Goal: Task Accomplishment & Management: Complete application form

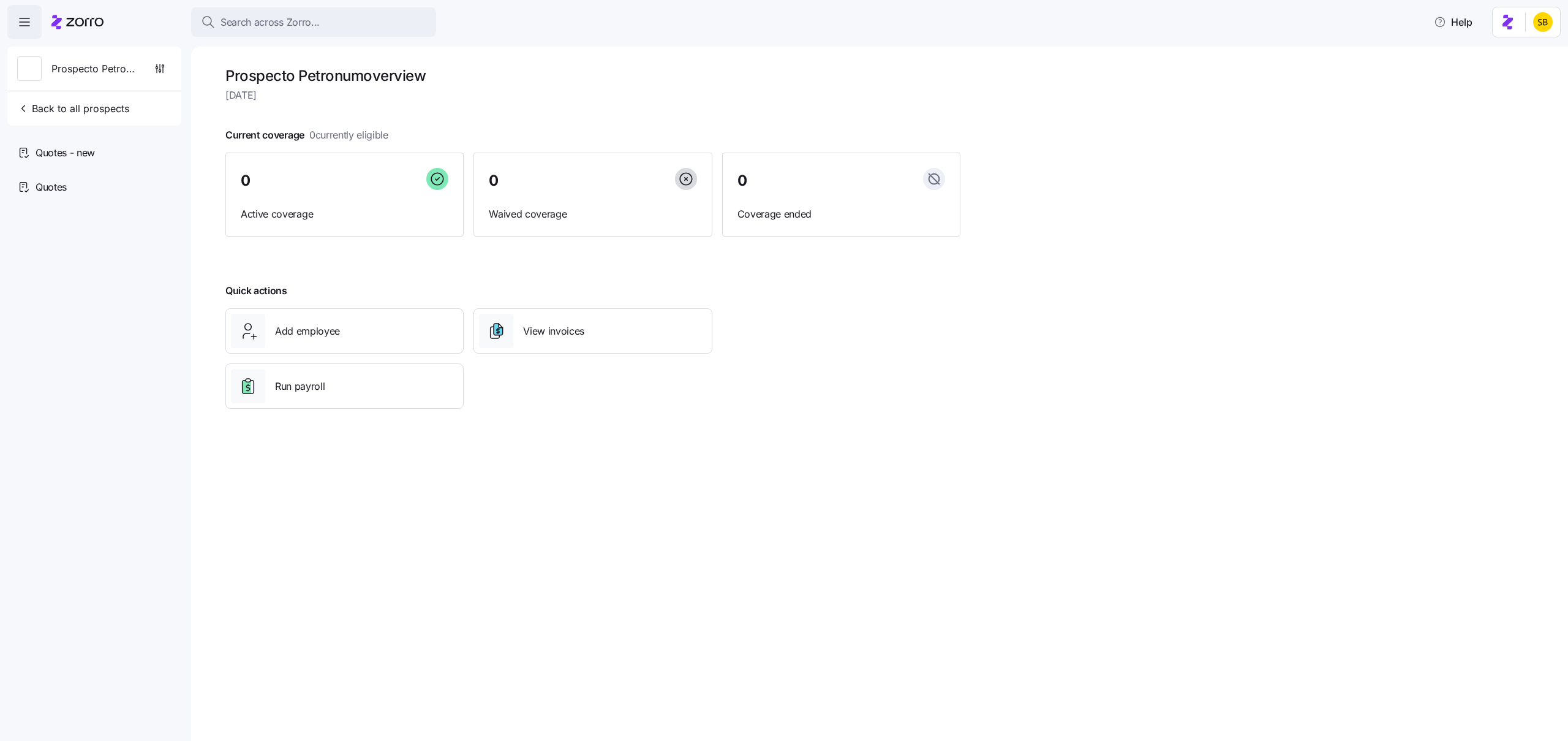
click at [79, 24] on icon at bounding box center [77, 22] width 52 height 15
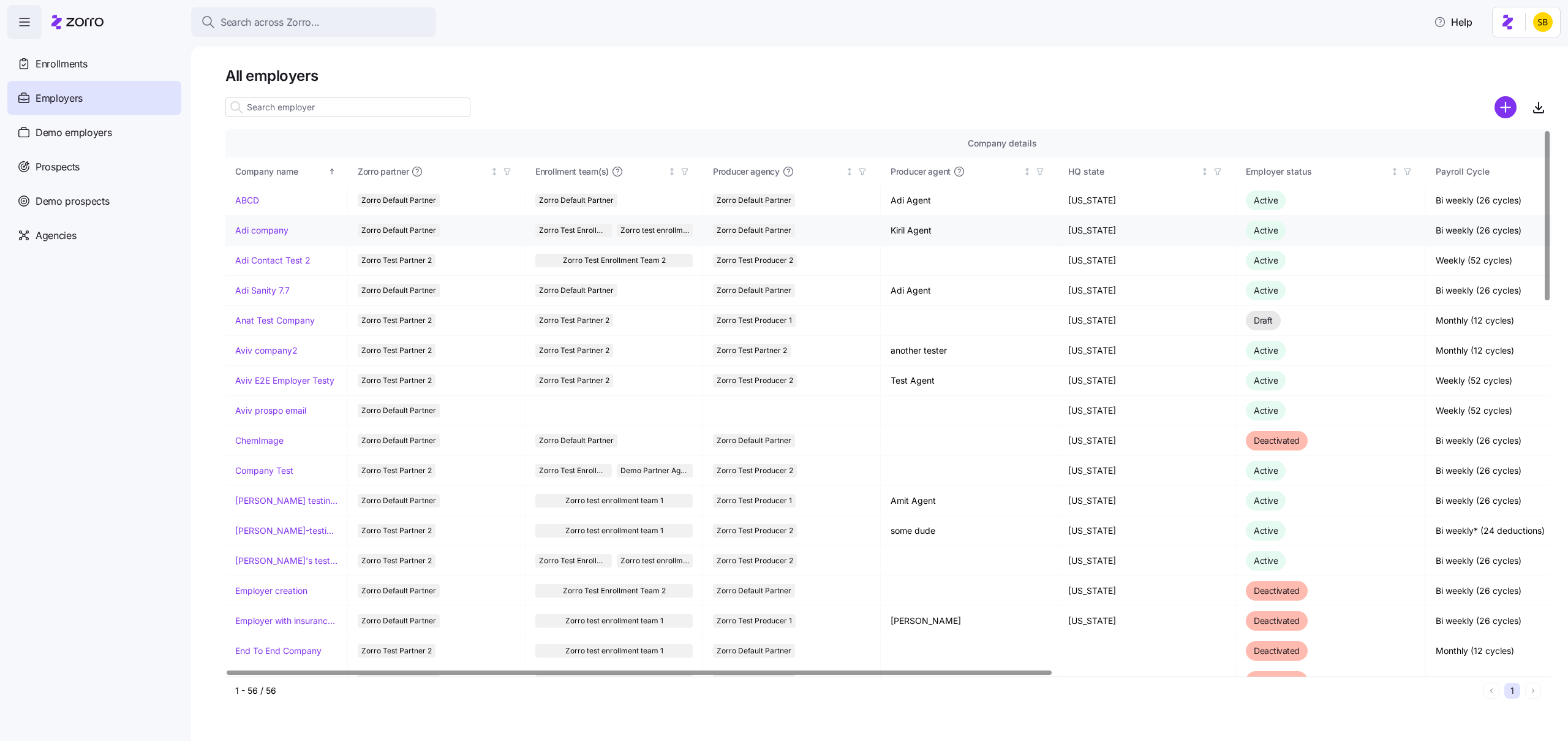
drag, startPoint x: 256, startPoint y: 227, endPoint x: 234, endPoint y: 227, distance: 22.0
click at [285, 17] on span "Search across Zorro..." at bounding box center [270, 23] width 99 height 16
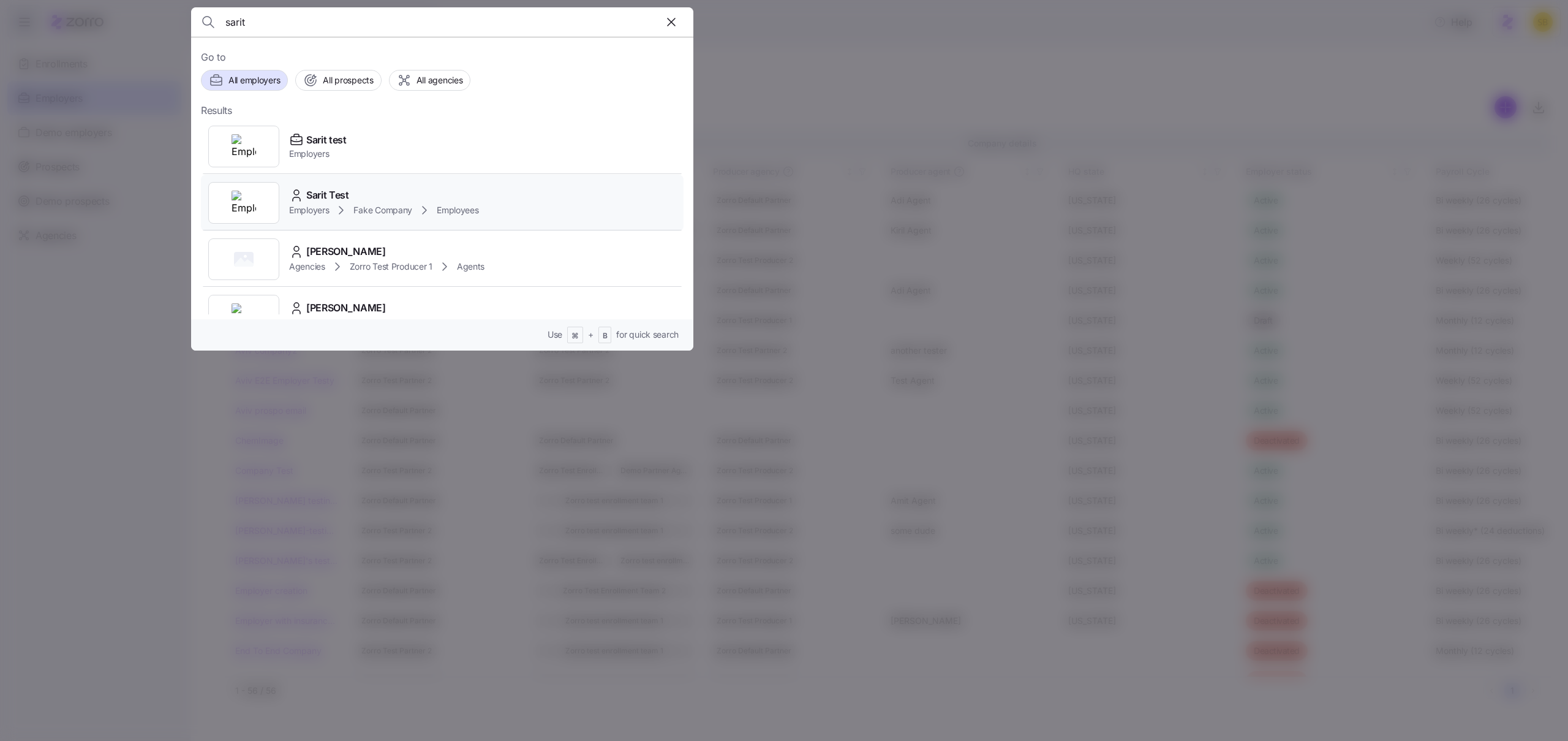
type input "sarit"
click at [426, 212] on icon at bounding box center [424, 210] width 15 height 15
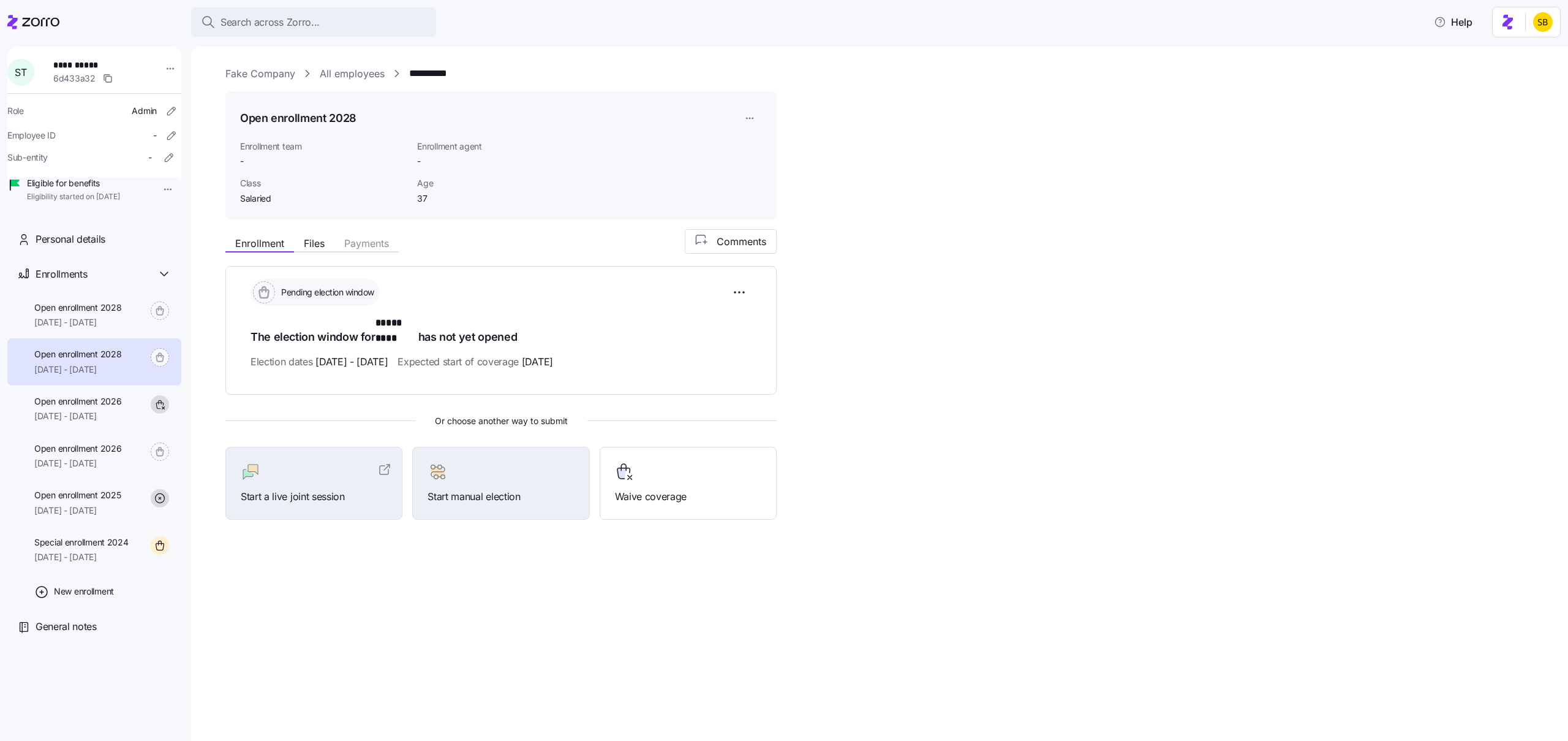
click at [335, 76] on link "All employees" at bounding box center [352, 74] width 65 height 16
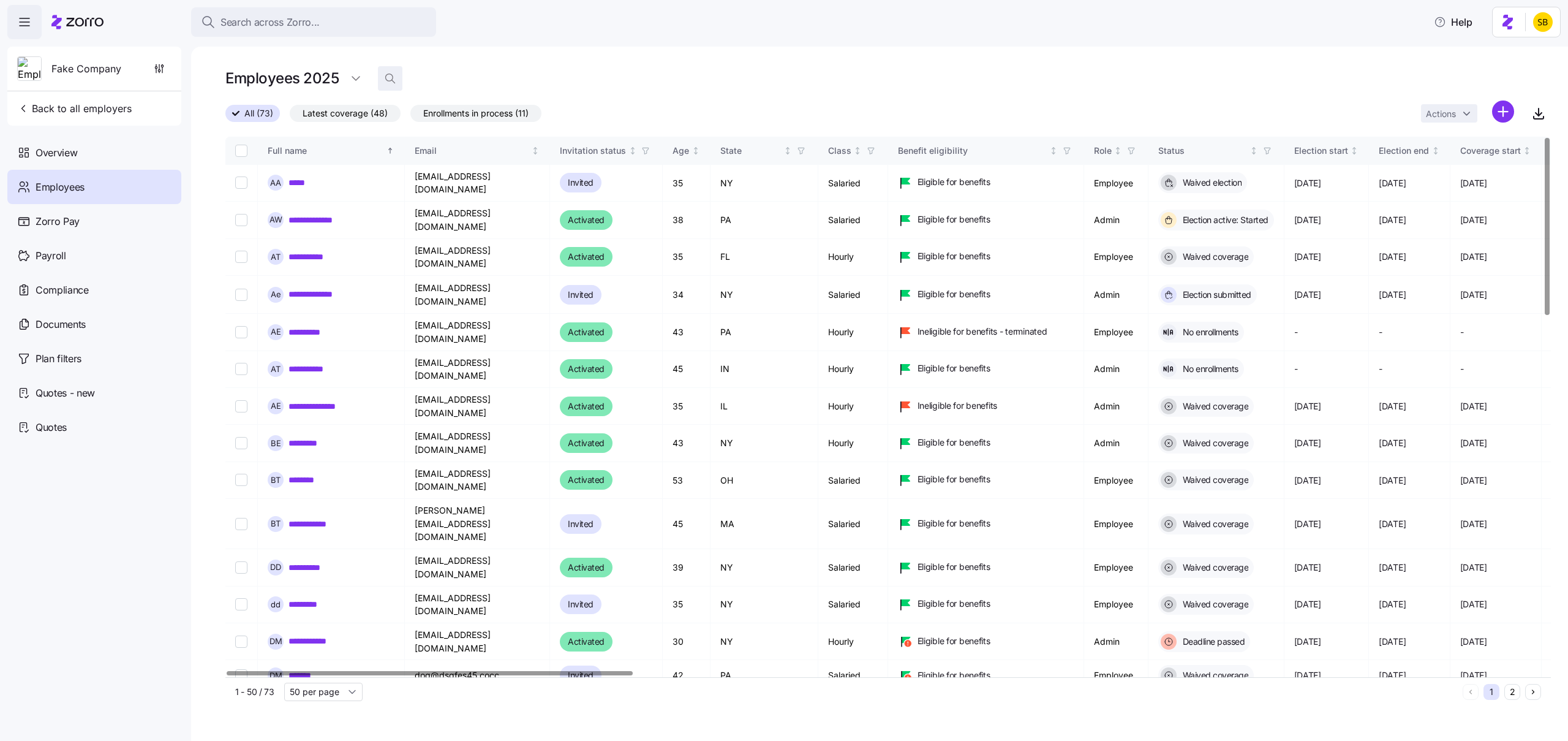
click at [397, 78] on span "button" at bounding box center [390, 78] width 23 height 24
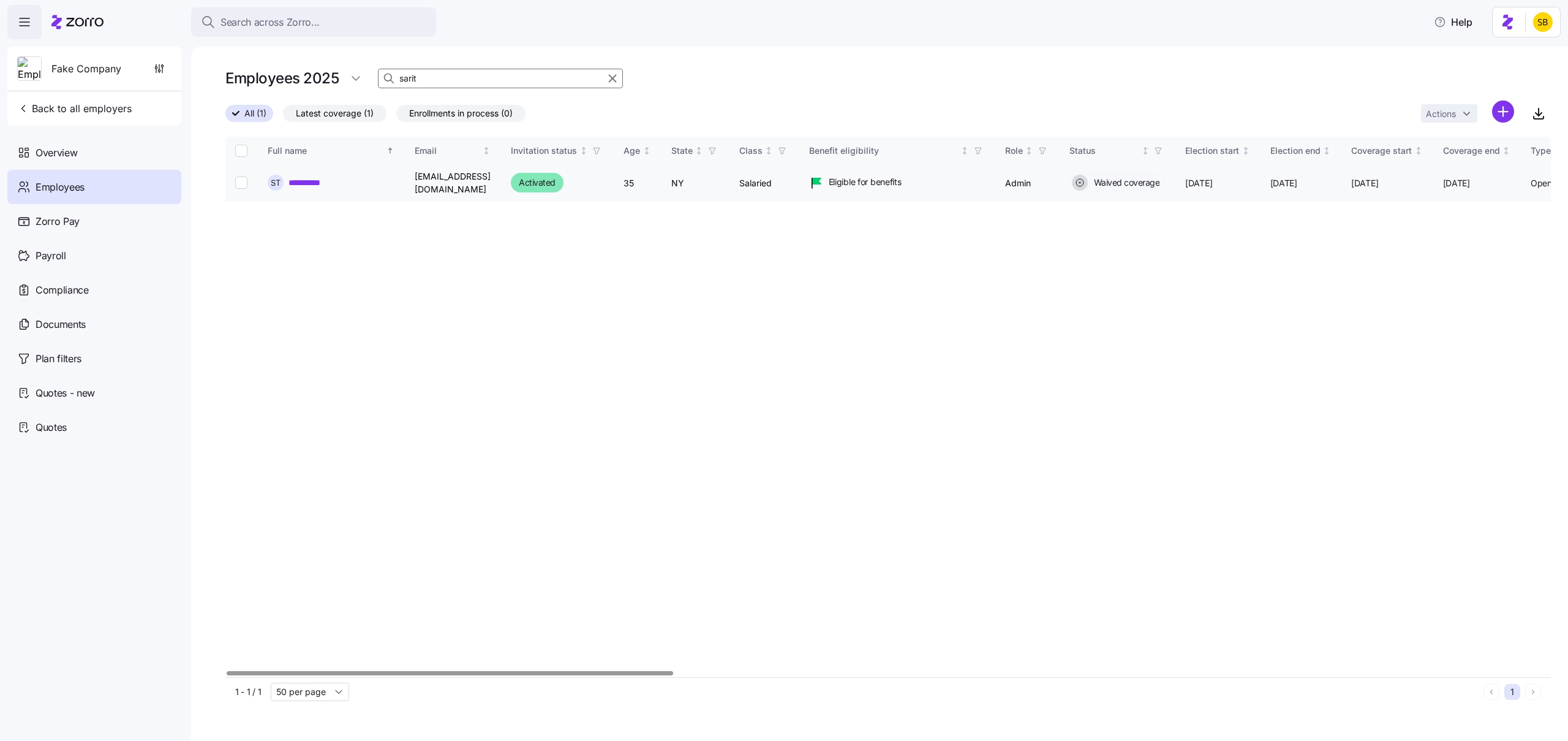
type input "sarit"
click at [730, 172] on td "NY" at bounding box center [695, 183] width 68 height 37
click at [333, 179] on div "**********" at bounding box center [331, 182] width 127 height 16
click at [311, 179] on link "**********" at bounding box center [307, 182] width 38 height 12
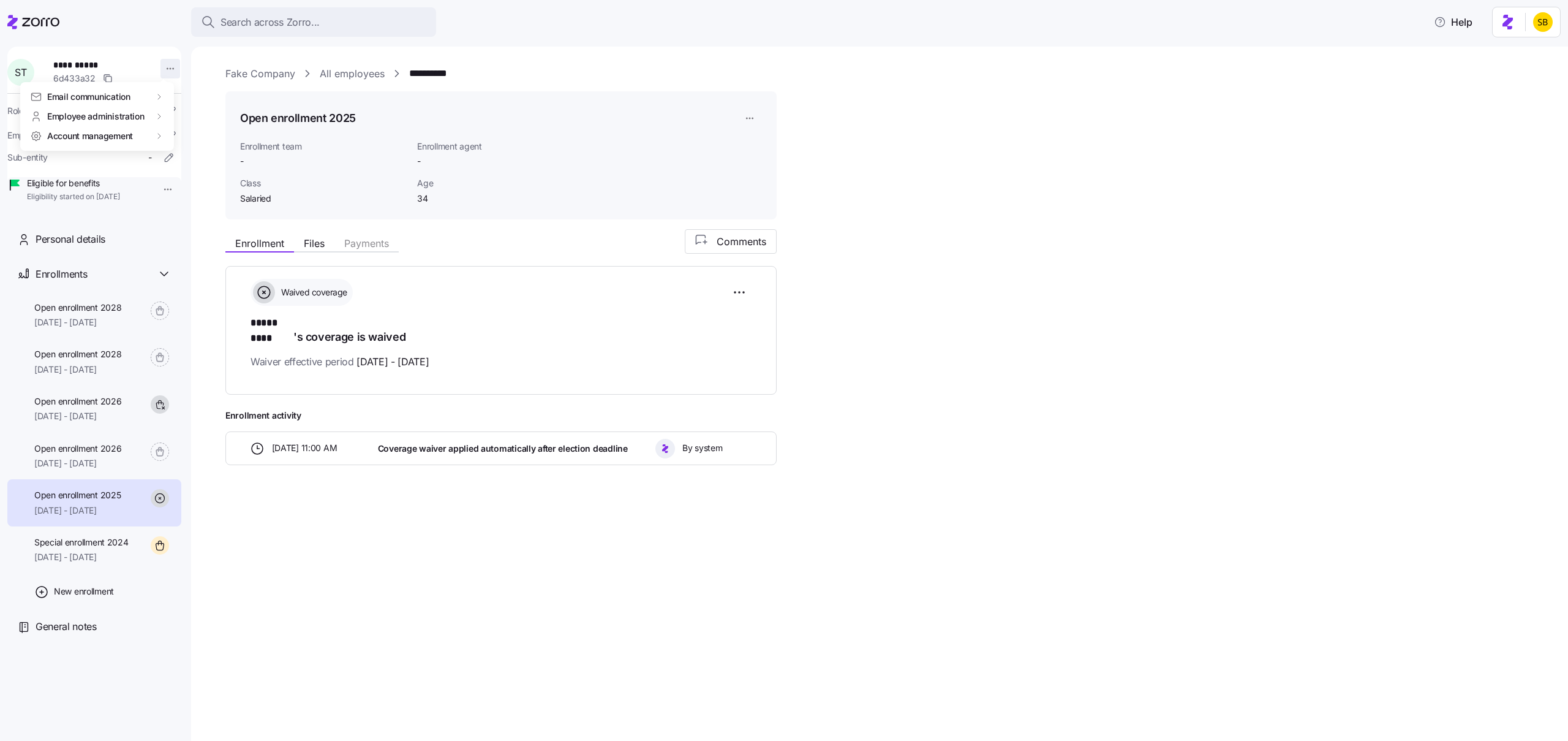
click at [161, 71] on html "**********" at bounding box center [784, 367] width 1568 height 734
click at [226, 174] on div "Reset password" at bounding box center [210, 175] width 64 height 14
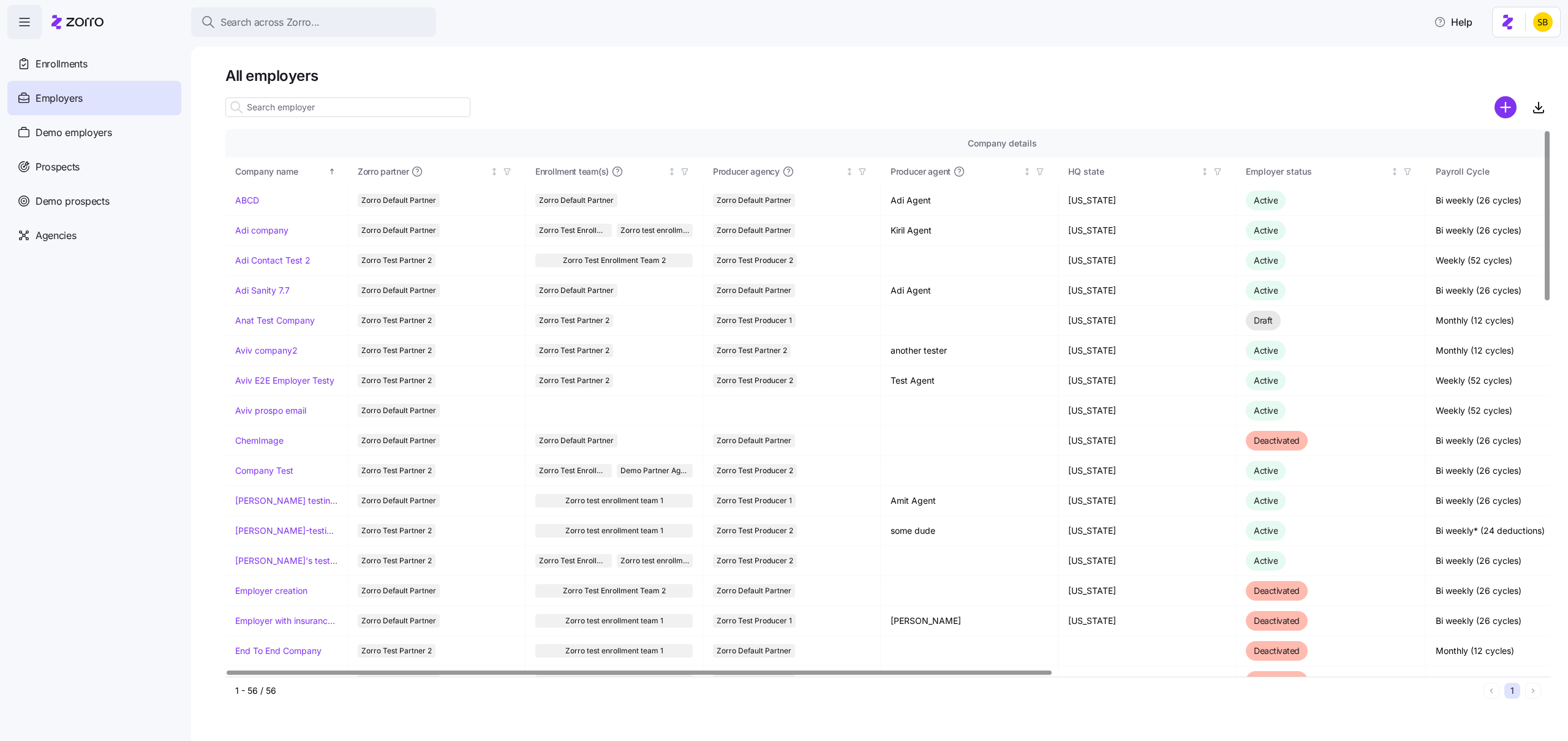
click at [1120, 103] on div at bounding box center [889, 107] width 1326 height 24
click at [288, 18] on span "Search across Zorro..." at bounding box center [270, 23] width 99 height 16
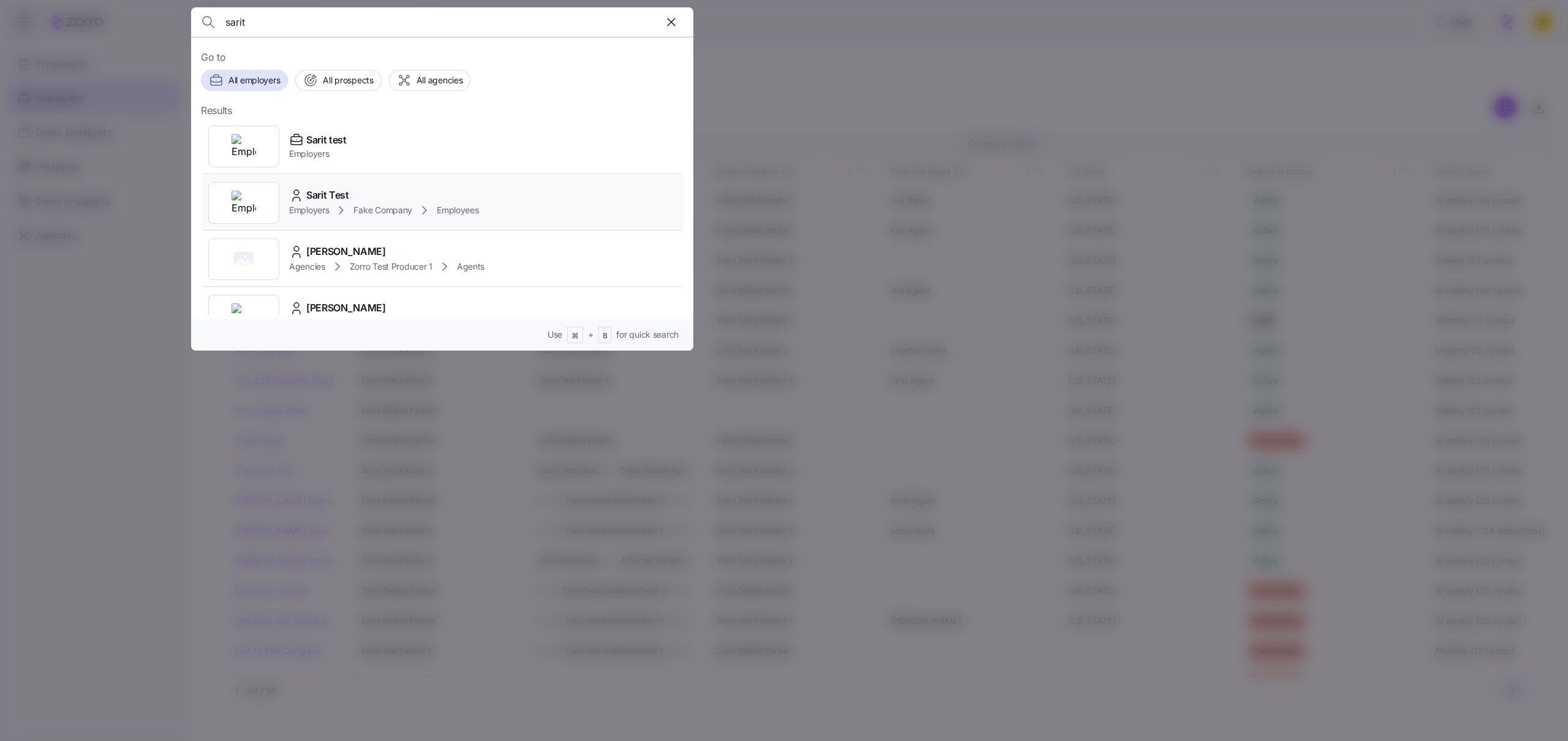
type input "sarit"
click at [404, 192] on div "Sarit Test" at bounding box center [384, 195] width 190 height 16
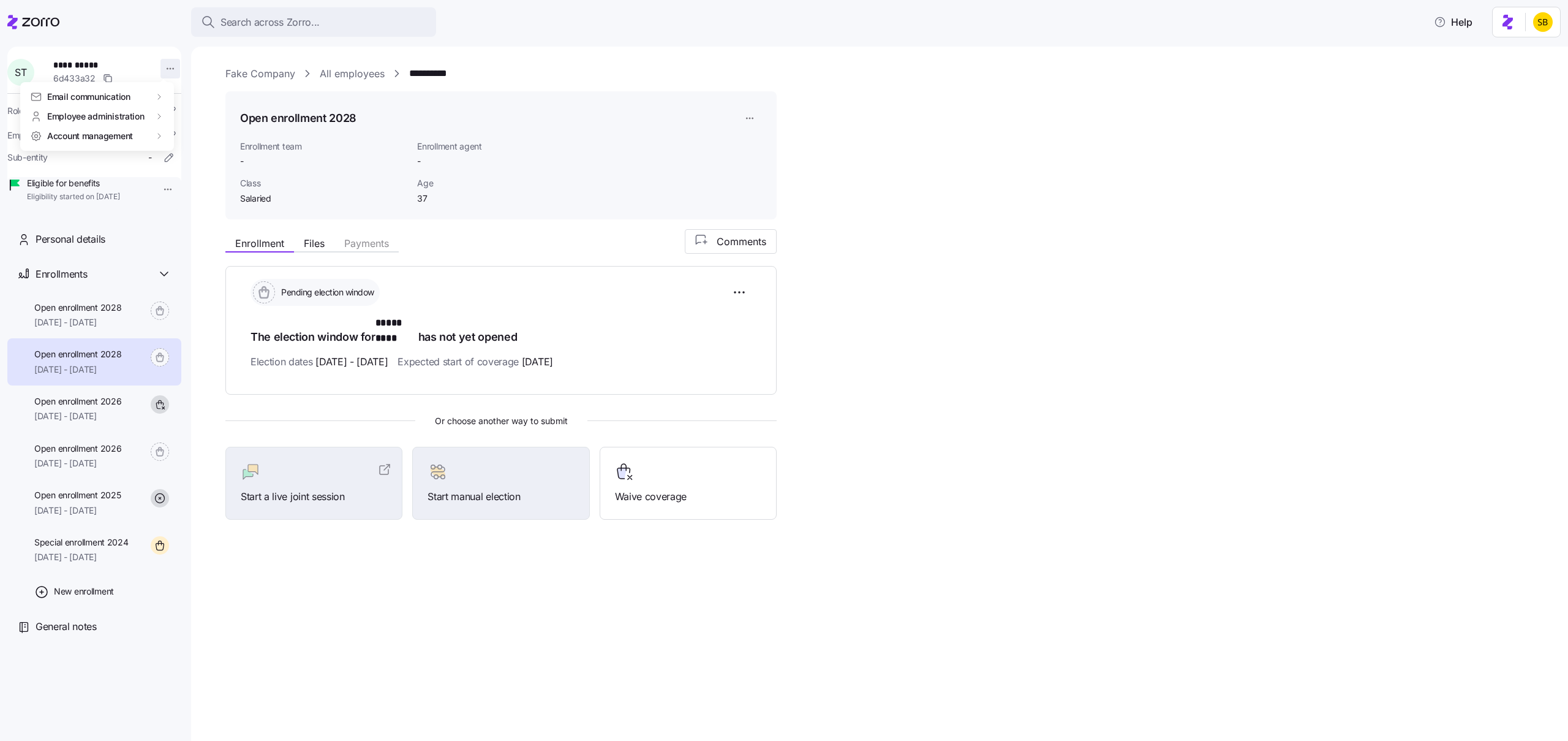
click at [164, 64] on html "**********" at bounding box center [784, 367] width 1568 height 734
click at [219, 202] on div "Edit company email" at bounding box center [217, 195] width 78 height 14
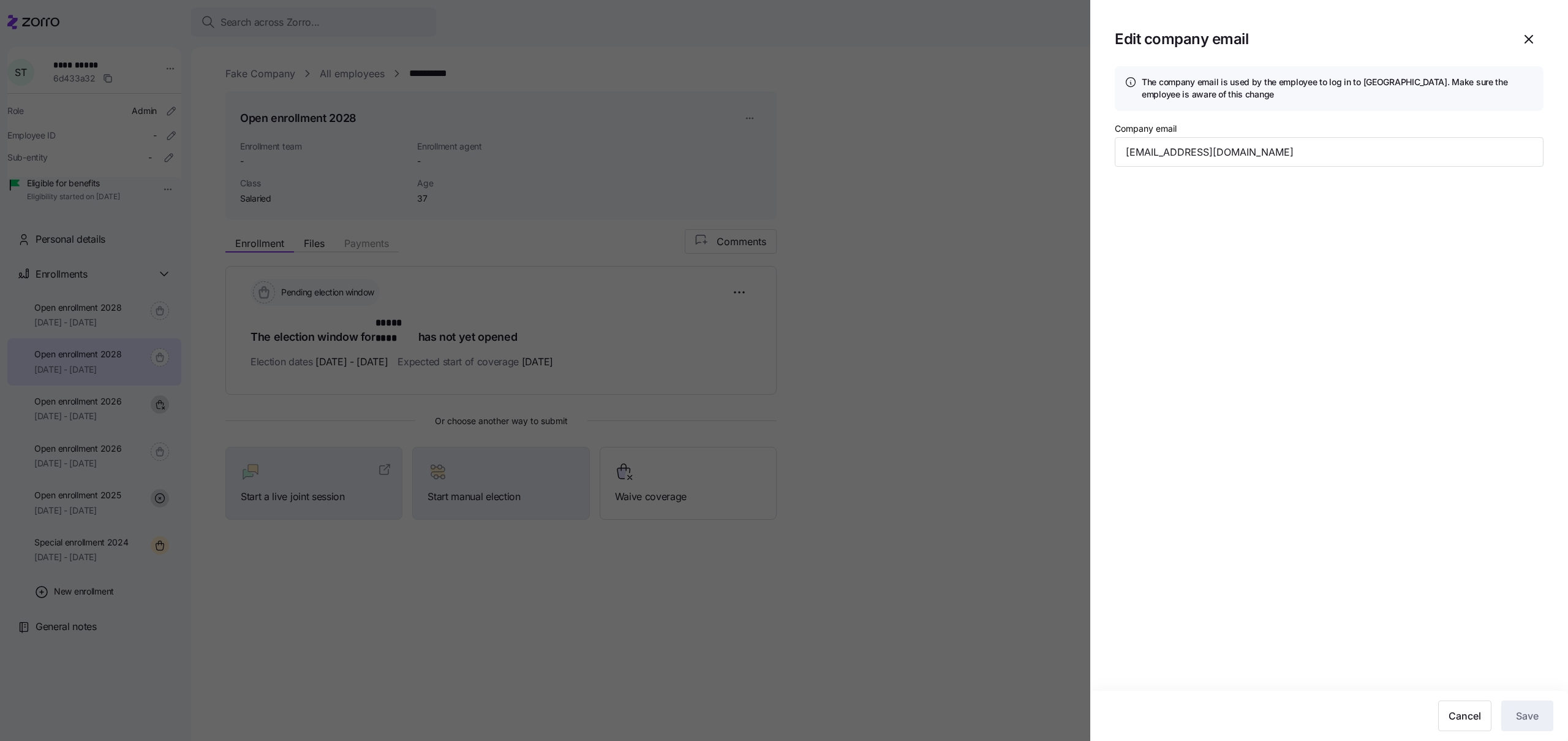
click at [881, 358] on div at bounding box center [784, 370] width 1568 height 741
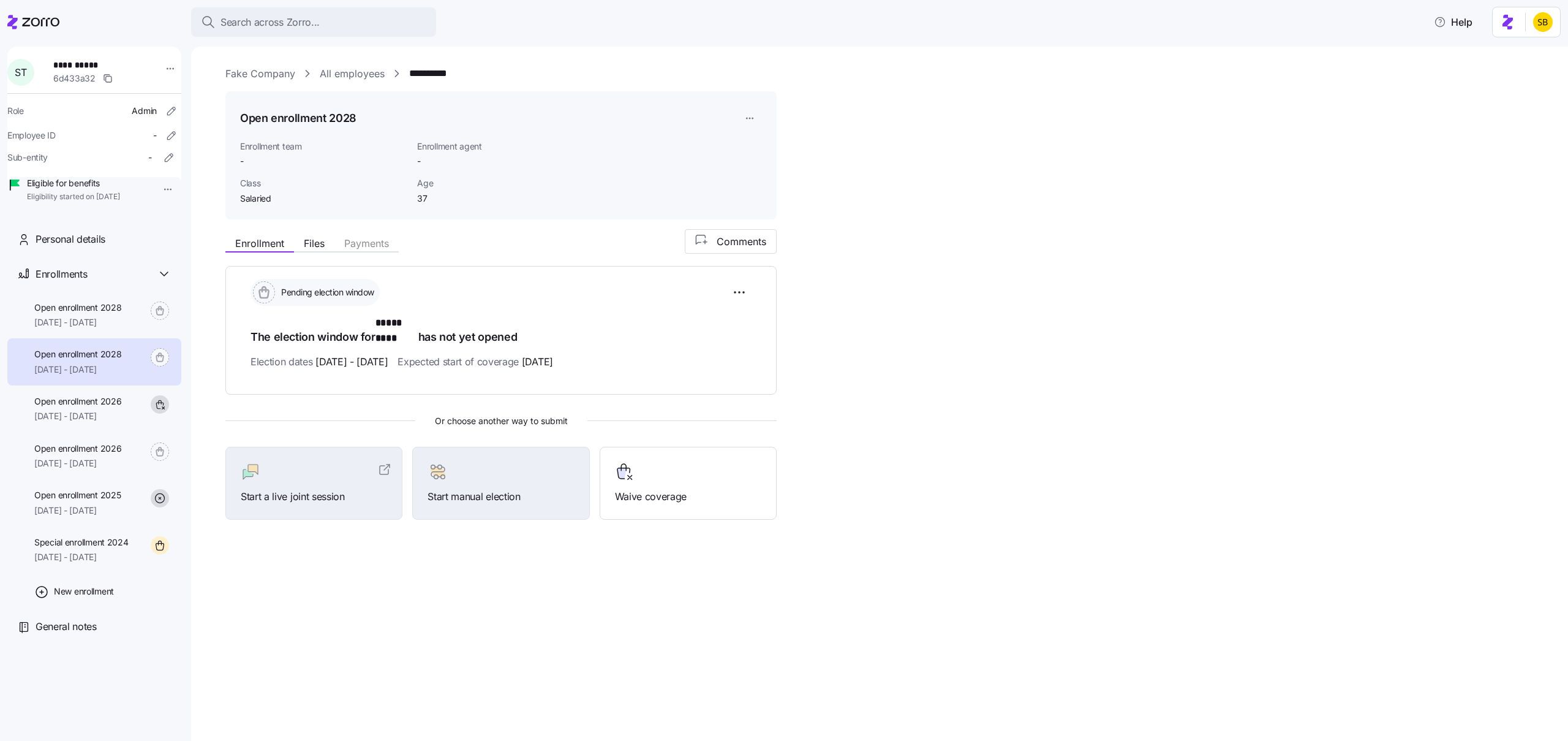
click at [64, 71] on div "6d433a32" at bounding box center [102, 78] width 98 height 15
click at [120, 112] on div "Role Admin" at bounding box center [94, 111] width 174 height 20
click at [165, 117] on icon "button" at bounding box center [171, 110] width 12 height 12
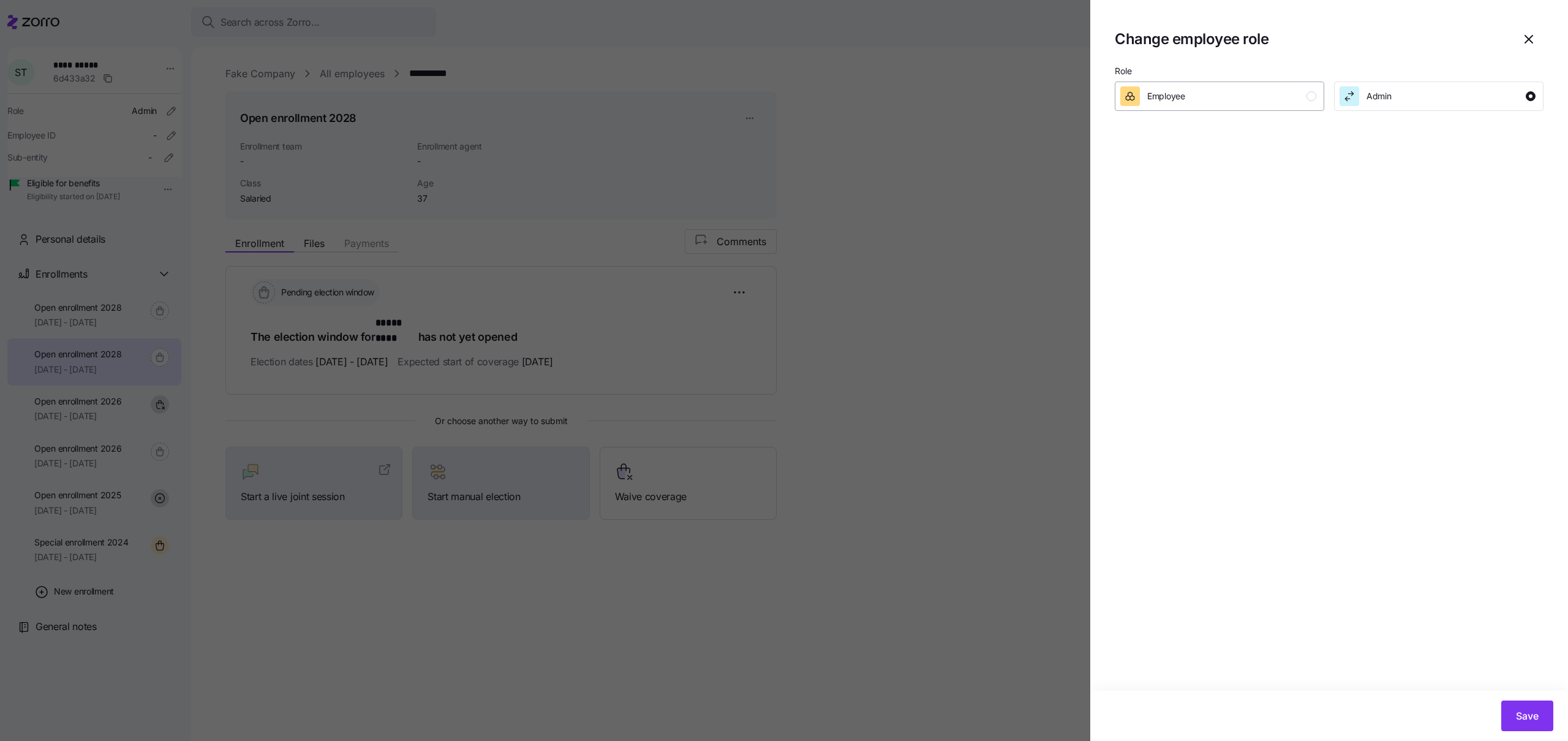
click at [1276, 93] on div "Employee" at bounding box center [1218, 96] width 196 height 20
click at [1542, 721] on button "Save" at bounding box center [1527, 715] width 52 height 31
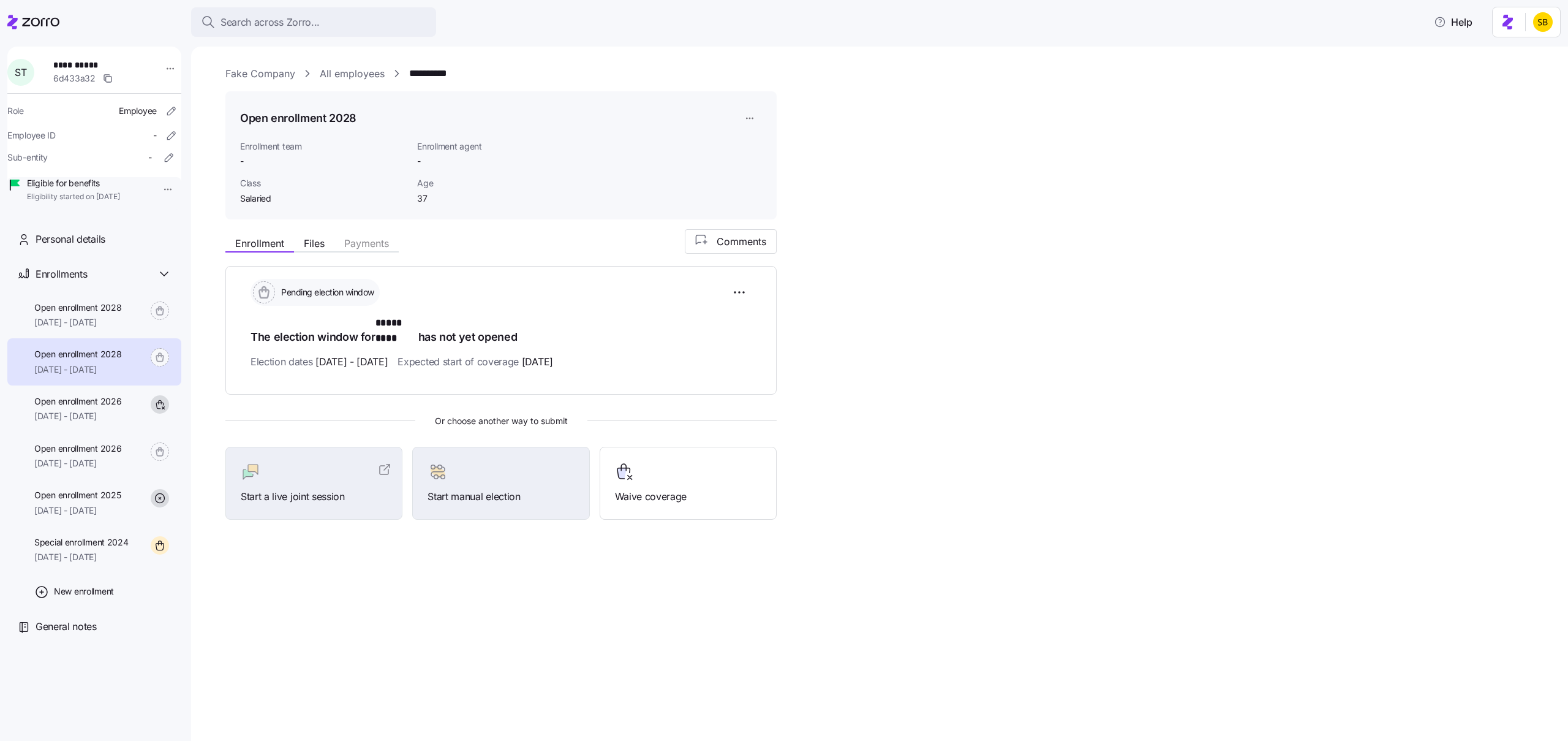
click at [276, 535] on div "**********" at bounding box center [889, 322] width 1326 height 512
click at [445, 62] on div "**********" at bounding box center [879, 393] width 1377 height 695
click at [375, 70] on link "All employees" at bounding box center [352, 74] width 65 height 16
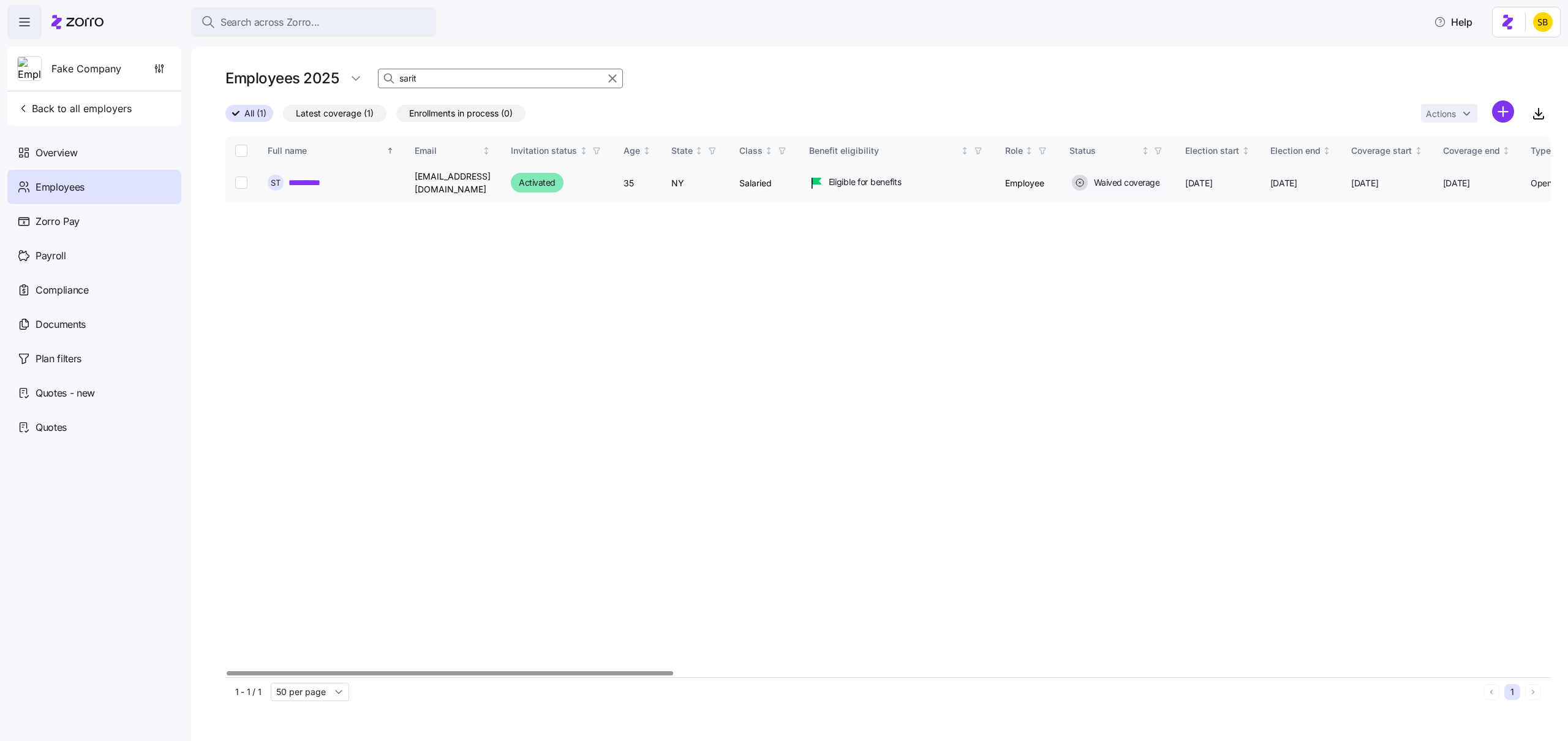
click at [545, 177] on span "Activated" at bounding box center [538, 182] width 37 height 15
click at [325, 182] on link "**********" at bounding box center [307, 182] width 38 height 12
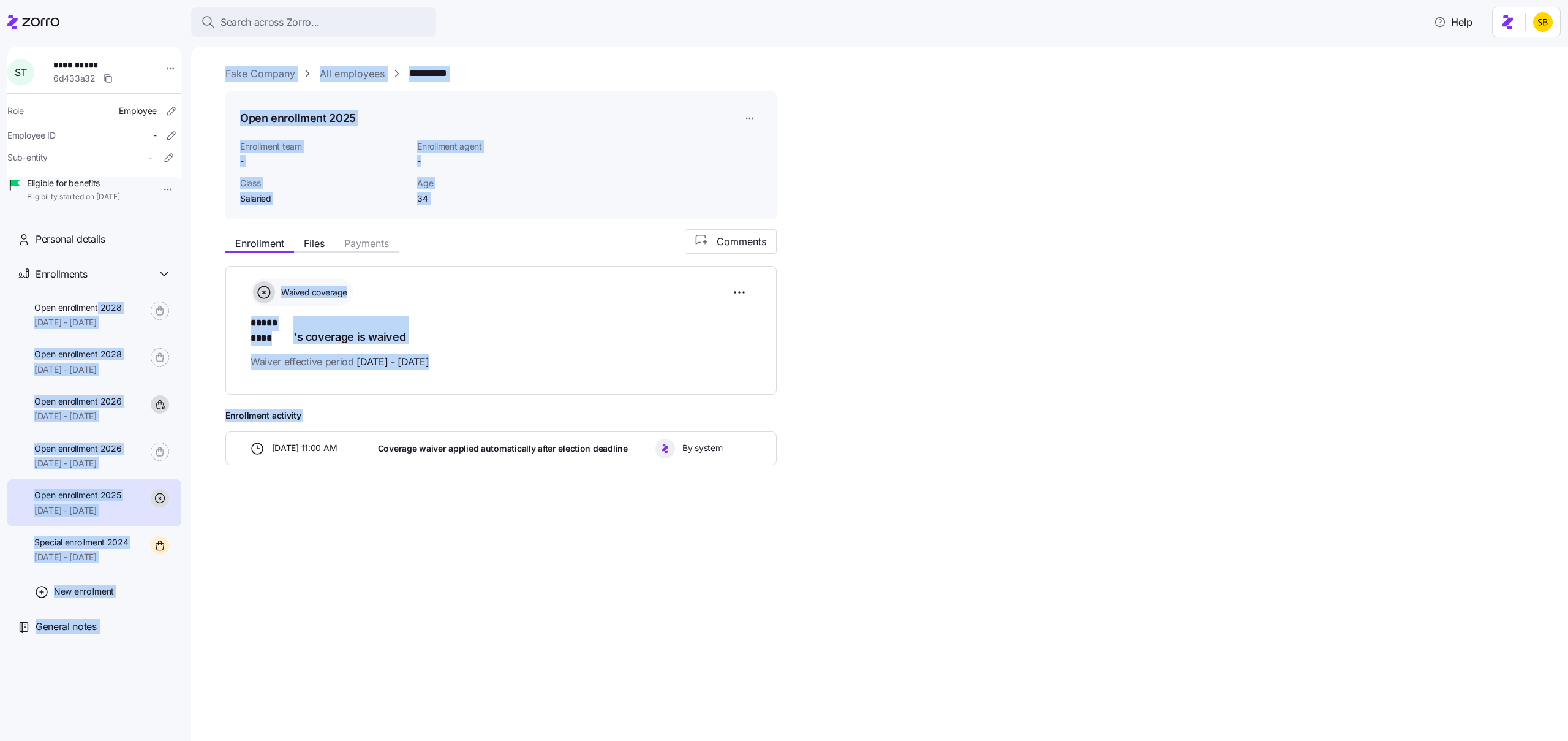
drag, startPoint x: 98, startPoint y: 322, endPoint x: 280, endPoint y: 575, distance: 311.7
click at [280, 575] on div "**********" at bounding box center [784, 367] width 1568 height 734
click at [274, 577] on div "**********" at bounding box center [879, 393] width 1377 height 695
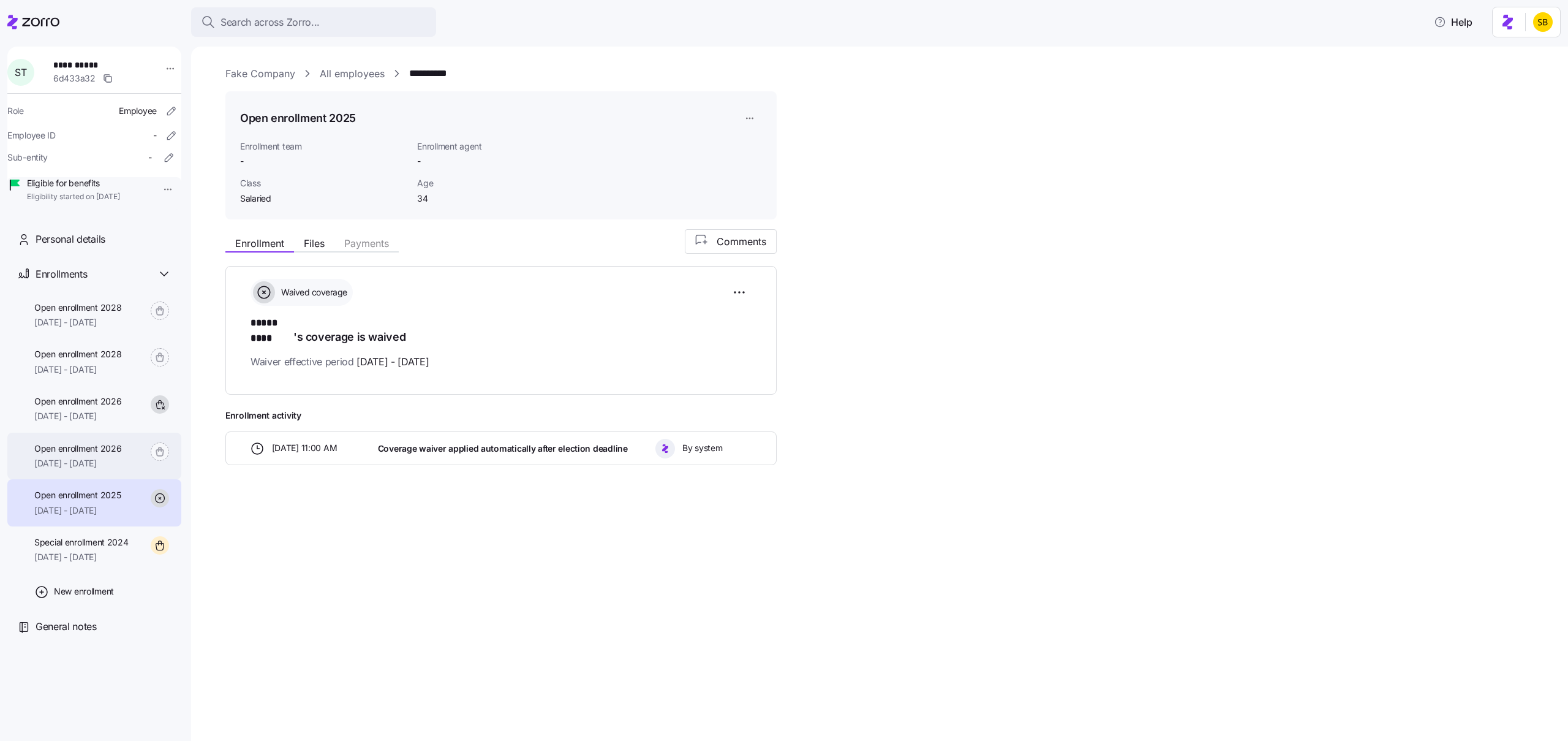
click at [98, 470] on span "01/01/2026 - 12/31/2026" at bounding box center [78, 463] width 87 height 12
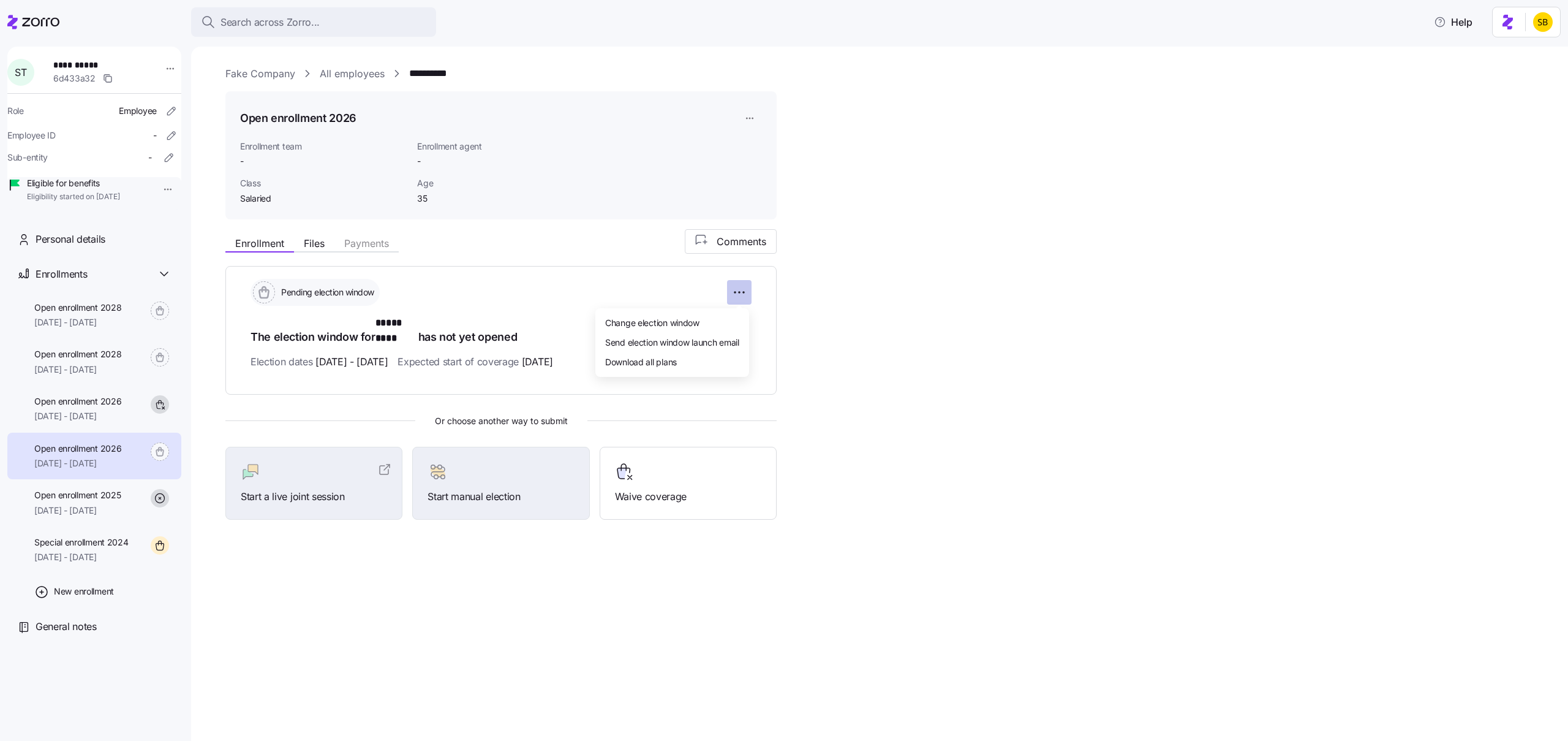
click at [745, 291] on html "**********" at bounding box center [784, 367] width 1568 height 734
click at [704, 326] on div "Change election window" at bounding box center [672, 323] width 144 height 20
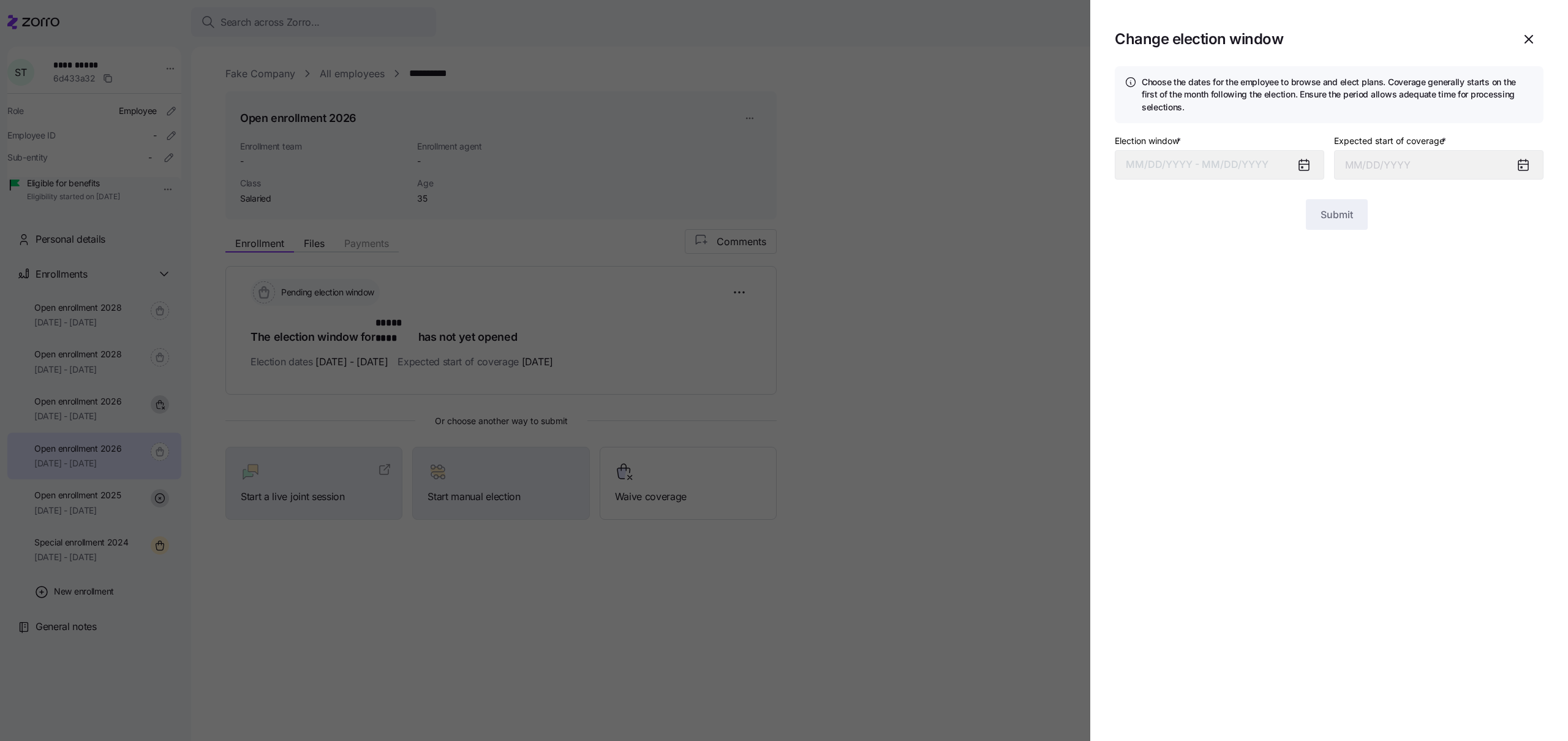
type input "January 1, 2026"
click at [1238, 172] on button "10/03/2025 – 10/31/2025" at bounding box center [1220, 165] width 209 height 29
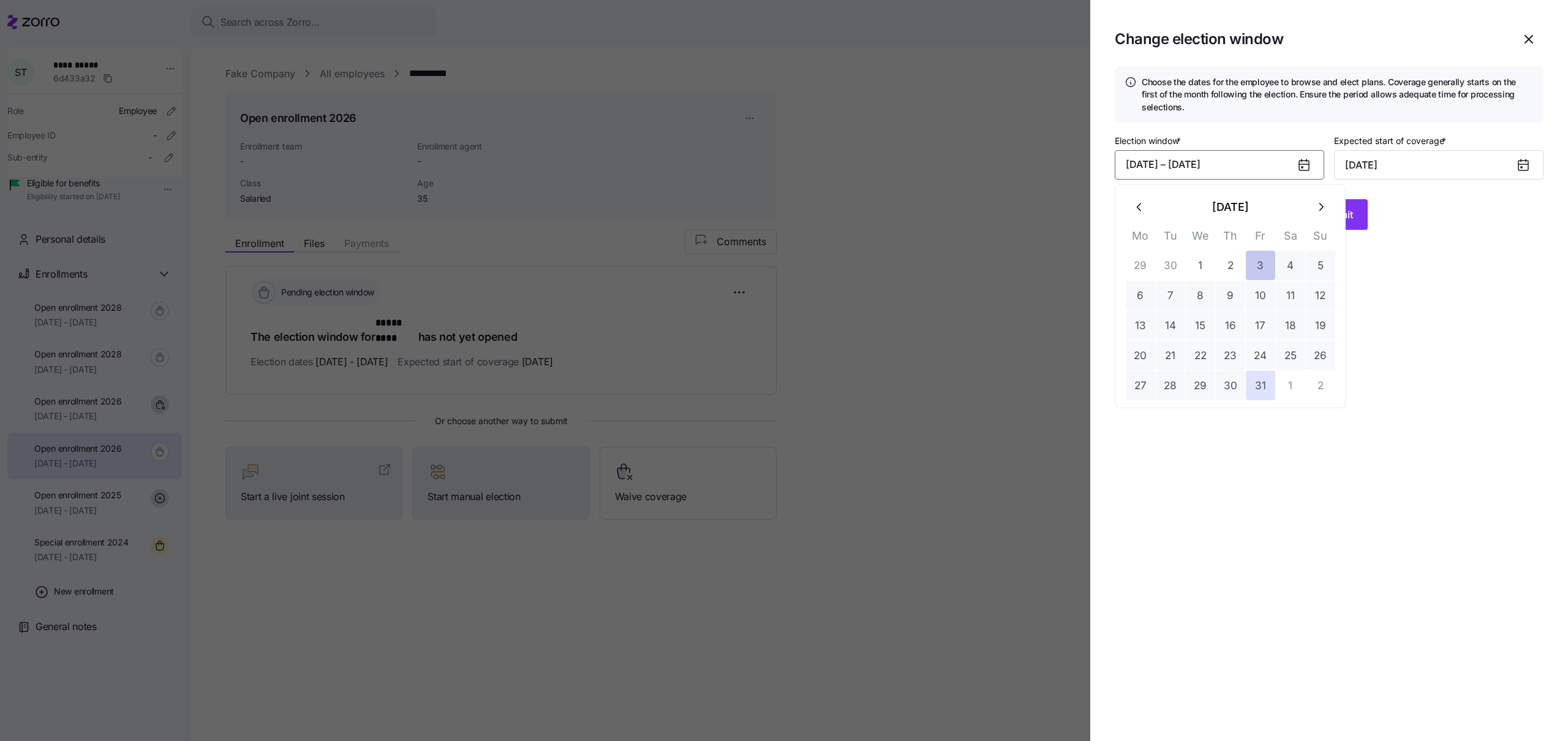
click at [1258, 264] on button "3" at bounding box center [1260, 265] width 29 height 29
click at [1253, 318] on button "17" at bounding box center [1260, 325] width 29 height 29
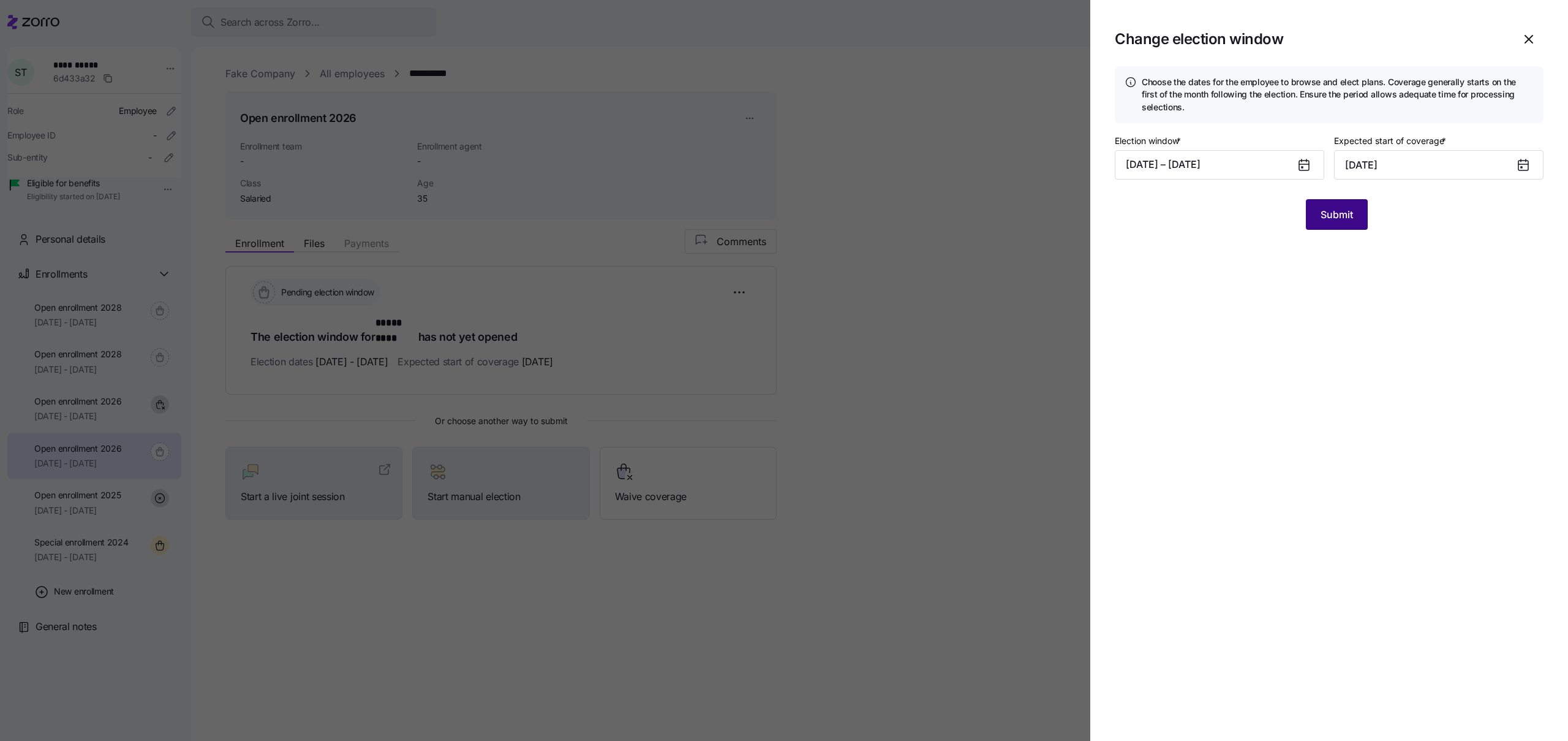
click at [1338, 217] on span "Submit" at bounding box center [1337, 214] width 33 height 15
click at [1272, 159] on button "10/03/2025 – 10/17/2025" at bounding box center [1220, 165] width 209 height 29
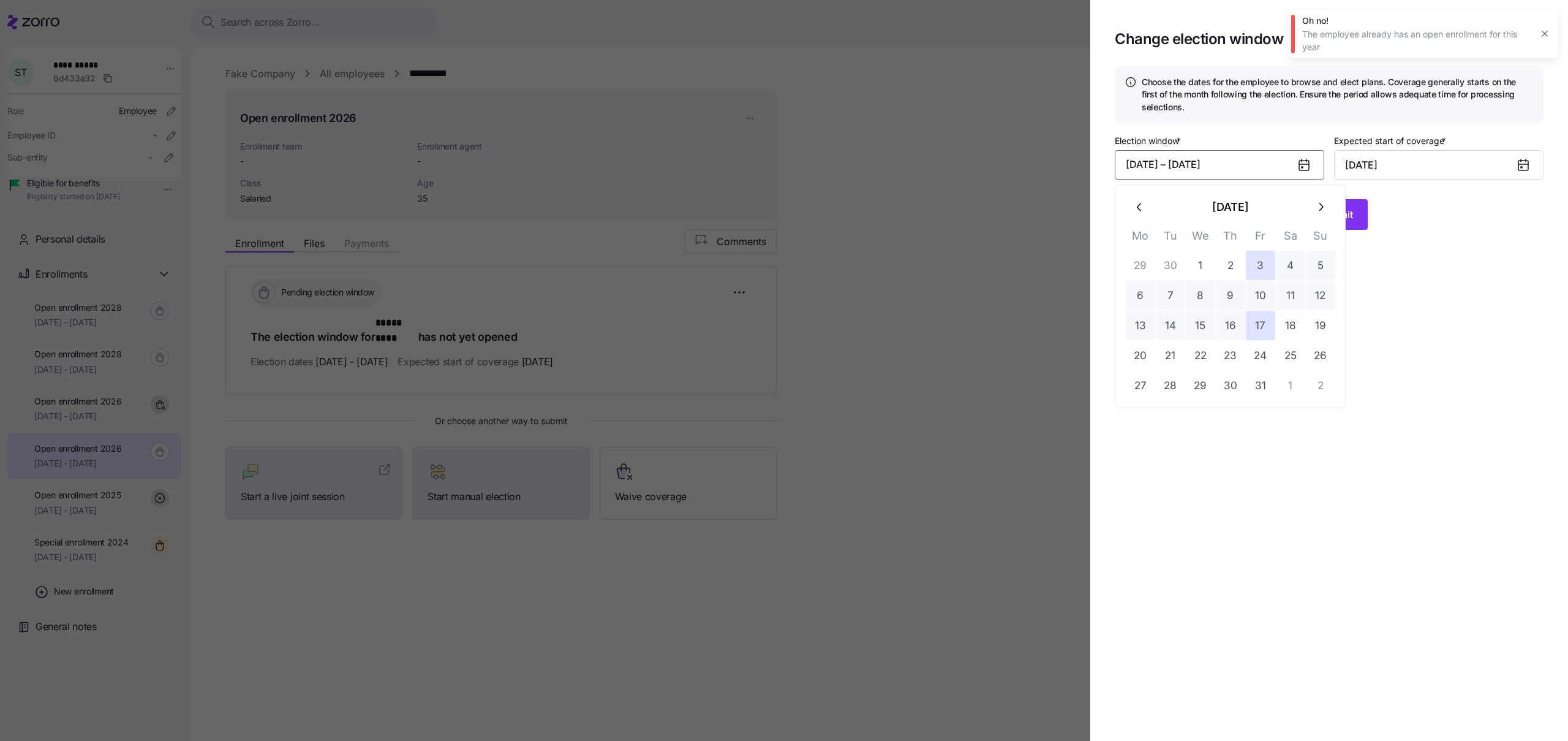
click at [1129, 206] on button "button" at bounding box center [1139, 207] width 29 height 29
click at [1223, 324] on button "18" at bounding box center [1230, 325] width 29 height 29
click at [1229, 353] on button "25" at bounding box center [1230, 355] width 29 height 29
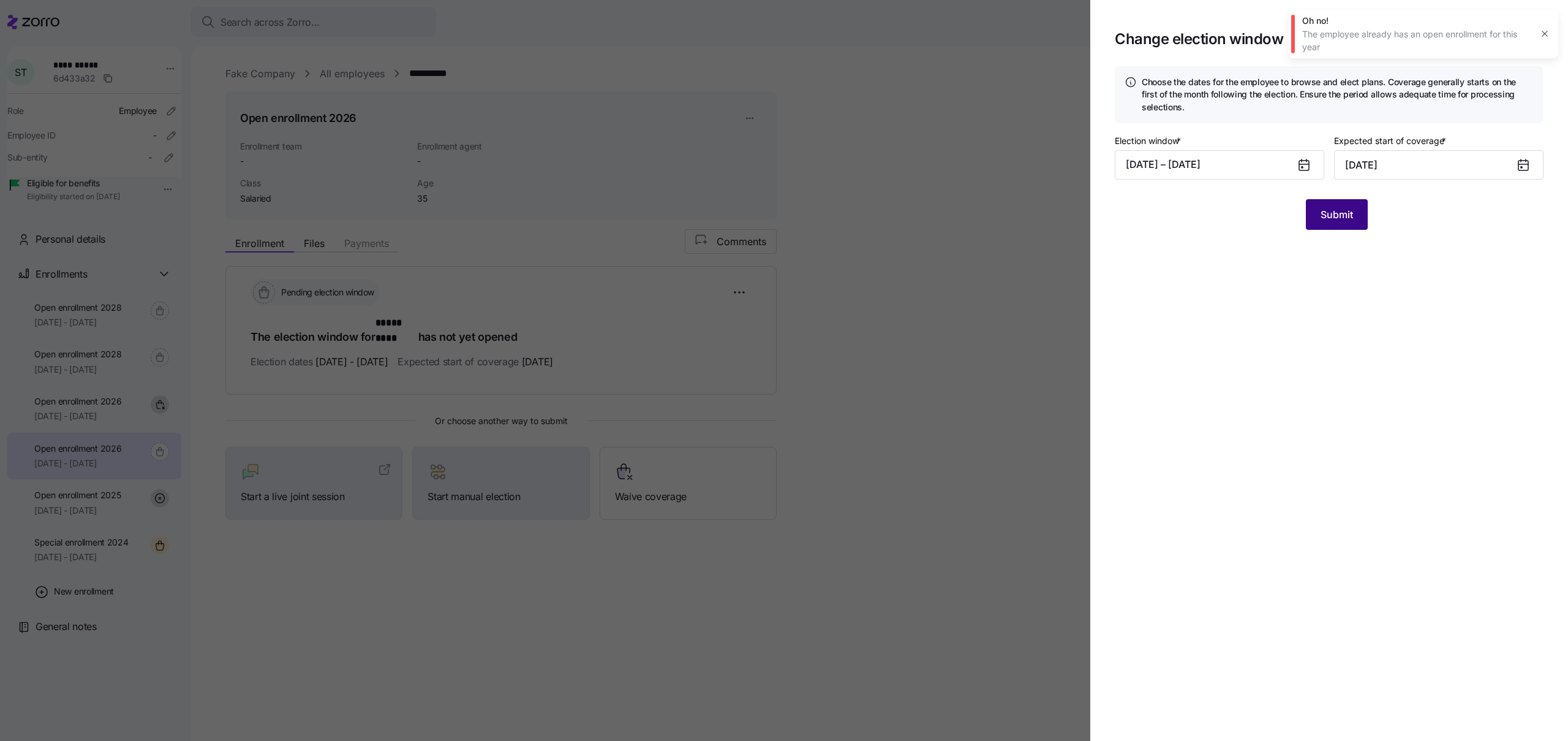
click at [1347, 210] on span "Submit" at bounding box center [1337, 214] width 33 height 15
click at [1376, 164] on input "January 1, 2026" at bounding box center [1439, 165] width 209 height 29
click at [1342, 214] on span "Submit" at bounding box center [1337, 214] width 33 height 15
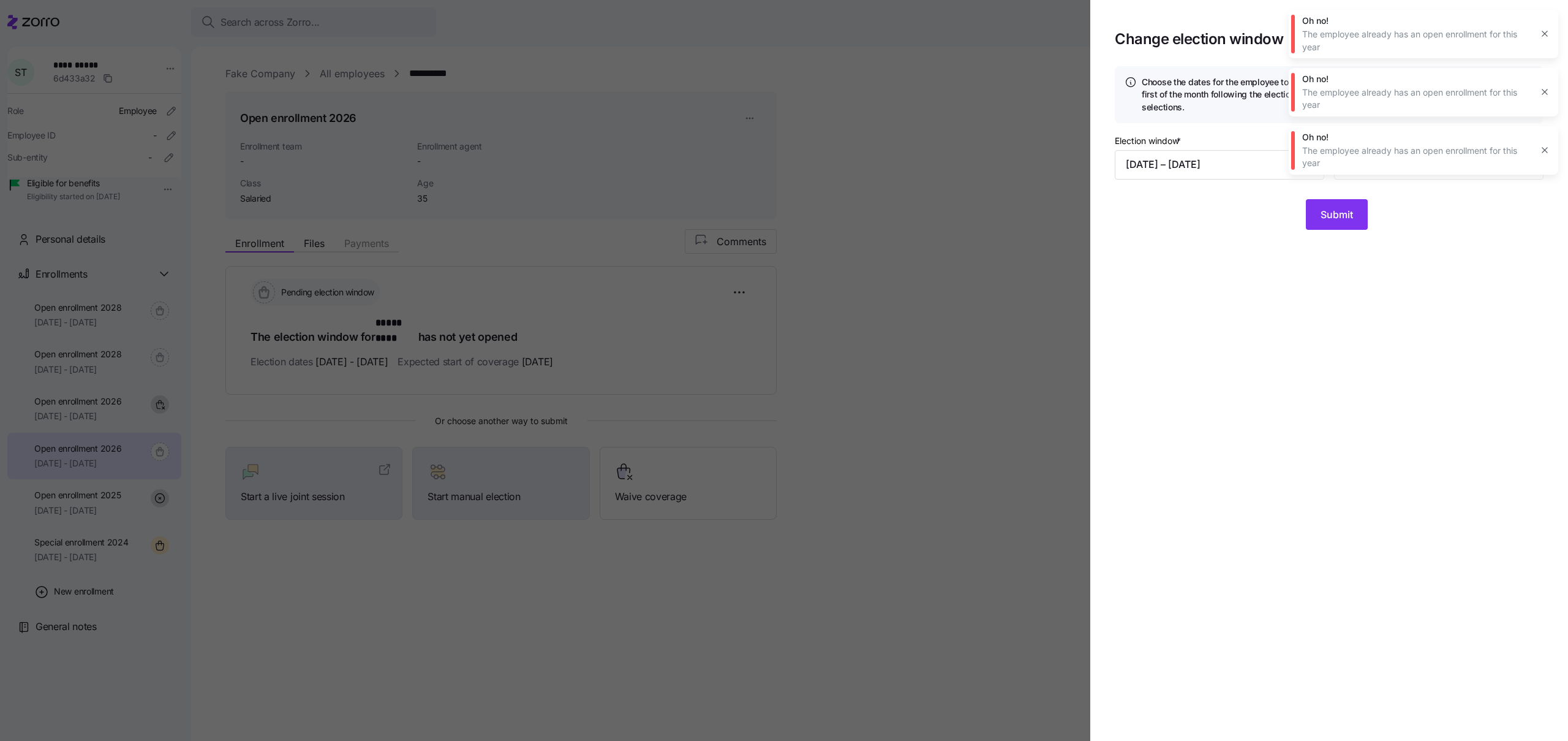
click at [1542, 34] on icon "button" at bounding box center [1545, 33] width 10 height 10
click at [1543, 31] on icon "button" at bounding box center [1545, 33] width 10 height 10
click at [1542, 36] on icon "button" at bounding box center [1545, 33] width 10 height 10
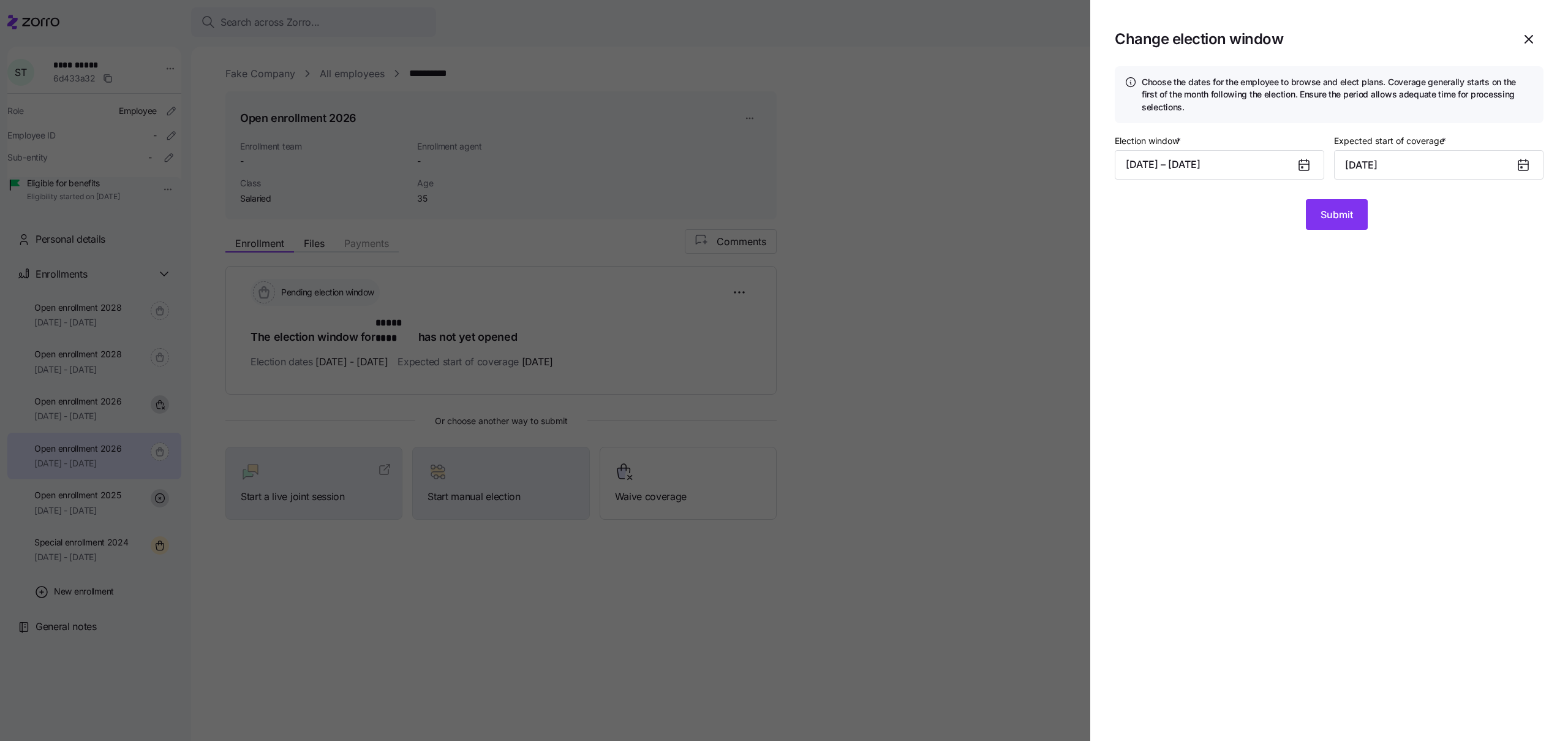
click at [71, 422] on div at bounding box center [784, 370] width 1568 height 741
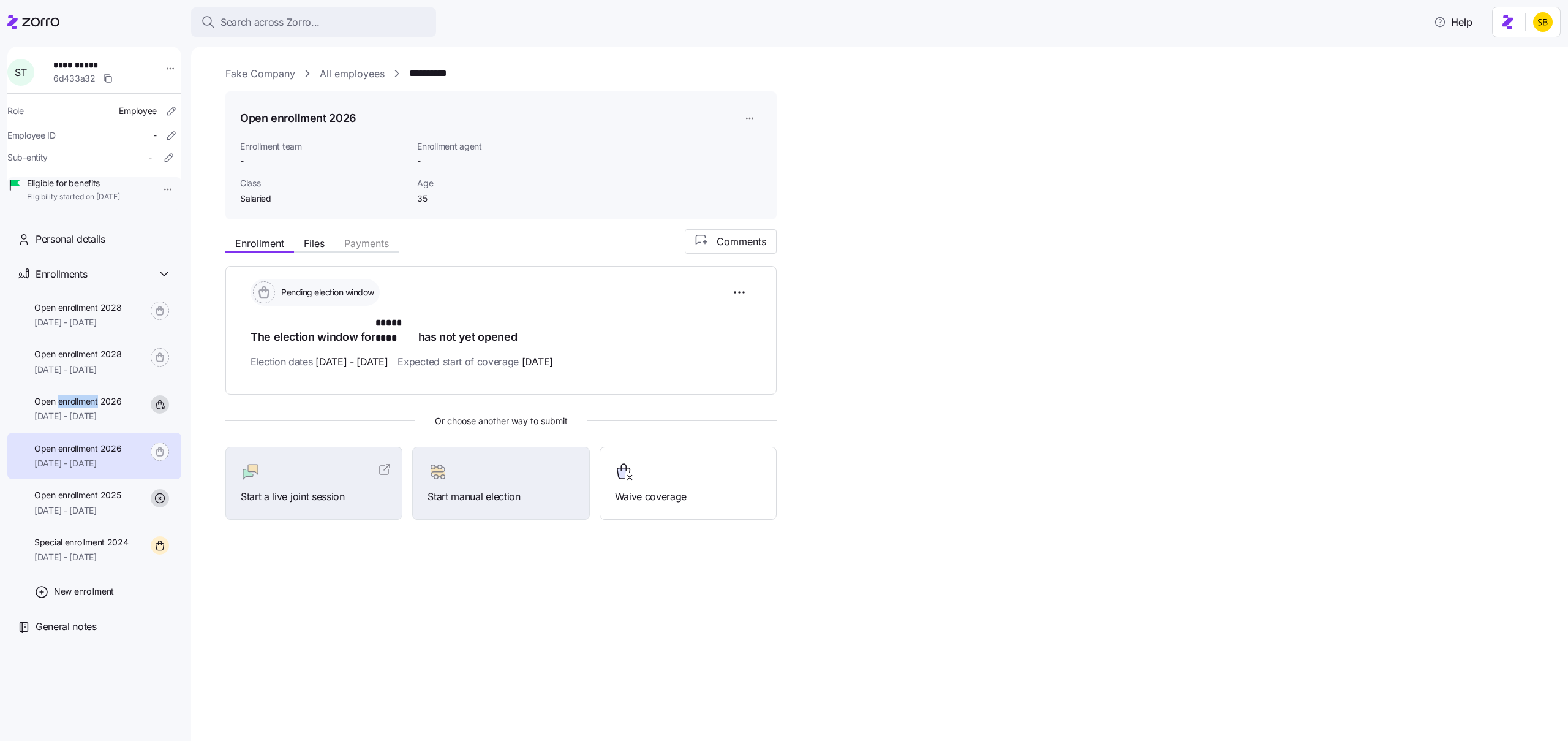
click at [71, 408] on span "Open enrollment 2026" at bounding box center [78, 401] width 87 height 12
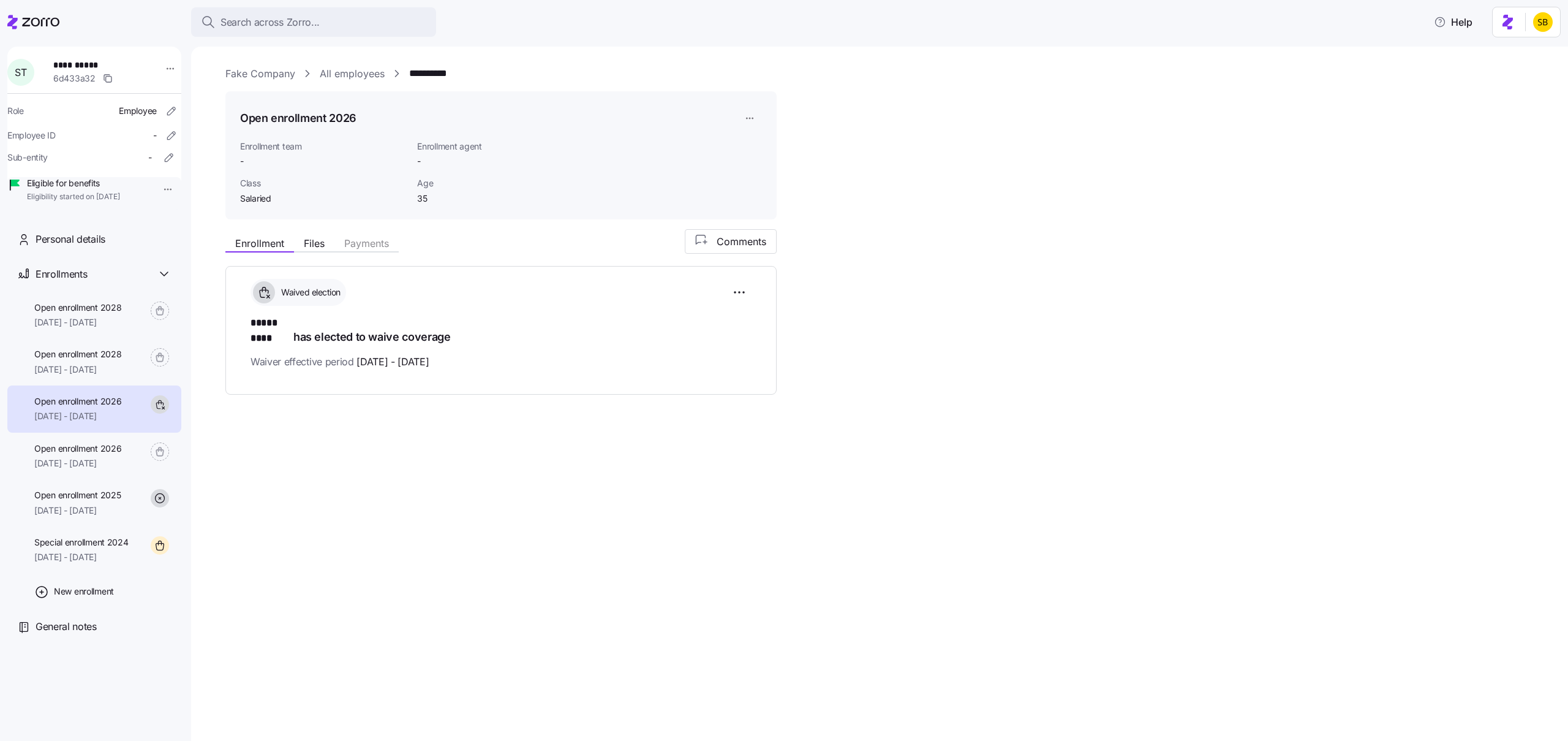
click at [303, 484] on div "**********" at bounding box center [879, 393] width 1377 height 695
drag, startPoint x: 385, startPoint y: 344, endPoint x: 449, endPoint y: 300, distance: 77.7
click at [385, 354] on span "01/01/2026 - 01/31/2026" at bounding box center [393, 362] width 73 height 16
click at [755, 285] on div "Waived election ***** **** has elected to waive coverage Waiver effective perio…" at bounding box center [501, 330] width 551 height 129
click at [83, 564] on span "05/01/2024 - 12/31/2024" at bounding box center [81, 556] width 94 height 12
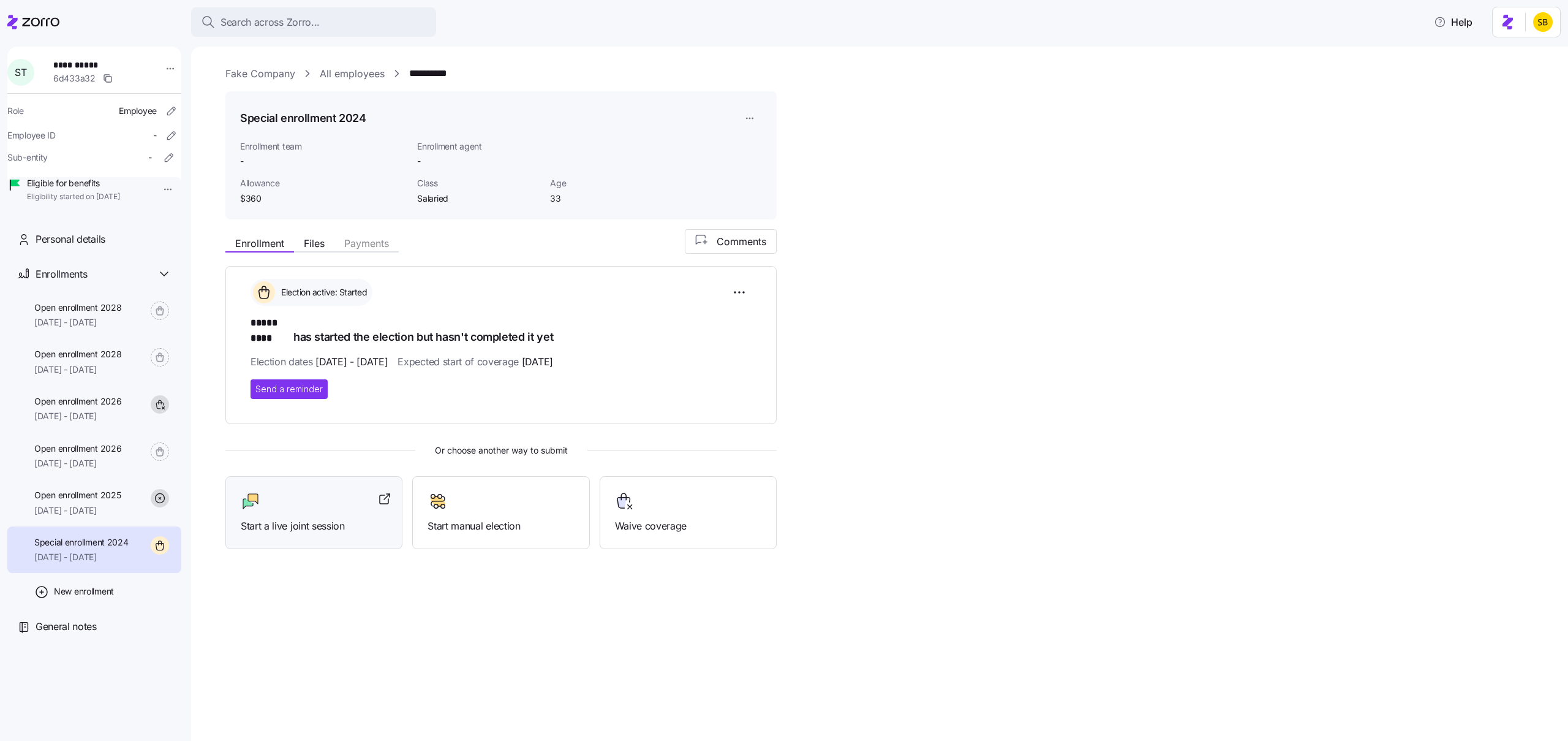
click at [301, 494] on div at bounding box center [314, 502] width 147 height 20
click at [359, 496] on div at bounding box center [314, 502] width 147 height 20
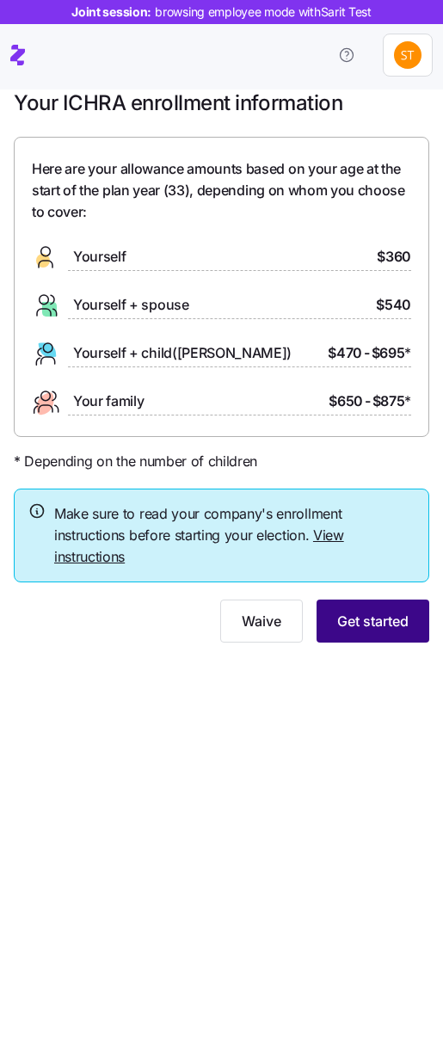
click at [350, 624] on span "Get started" at bounding box center [372, 621] width 71 height 21
click at [366, 606] on button "Get started" at bounding box center [373, 621] width 113 height 43
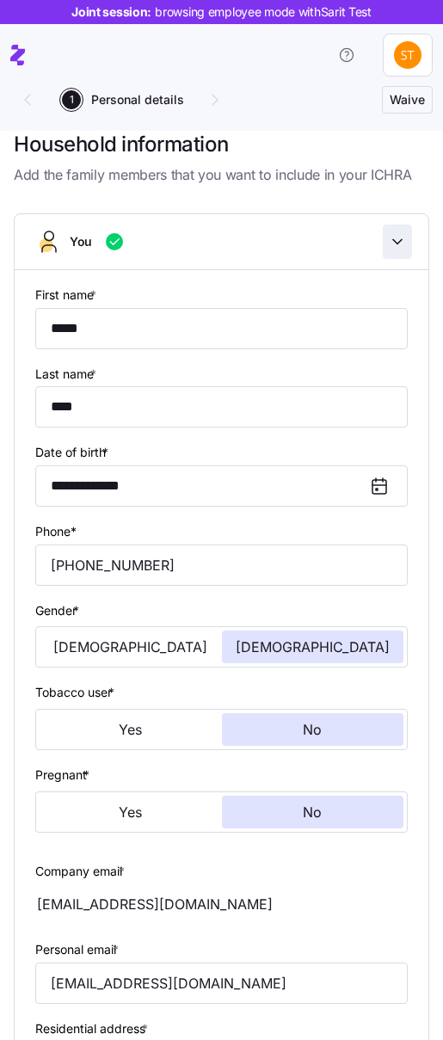
click at [404, 249] on icon "button" at bounding box center [397, 241] width 17 height 17
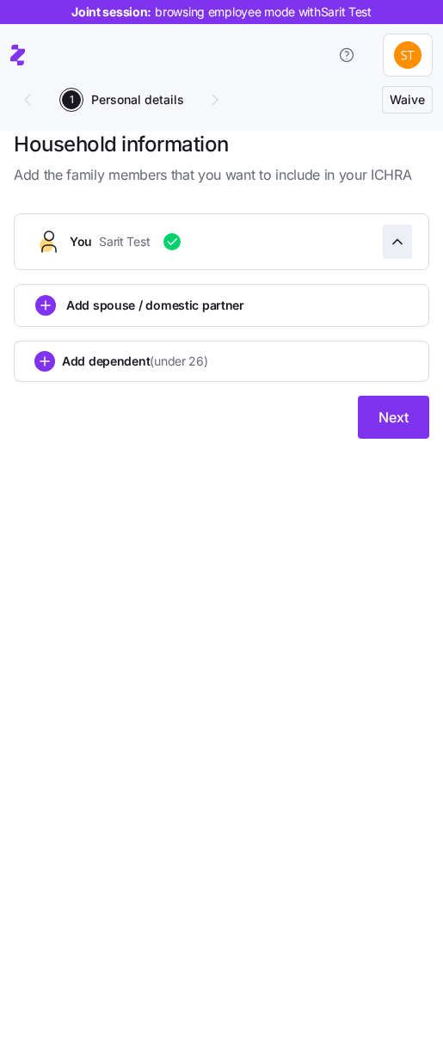
click at [404, 245] on icon "button" at bounding box center [397, 241] width 17 height 17
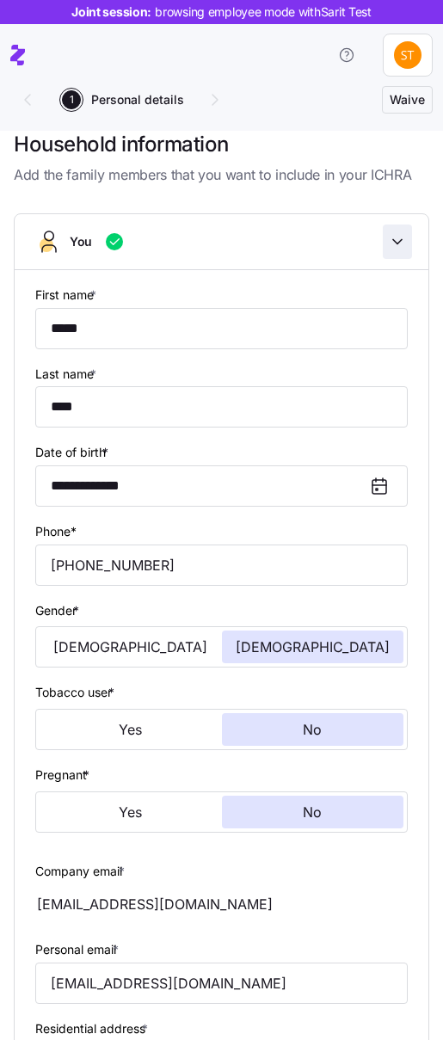
click at [404, 245] on icon "button" at bounding box center [397, 241] width 17 height 17
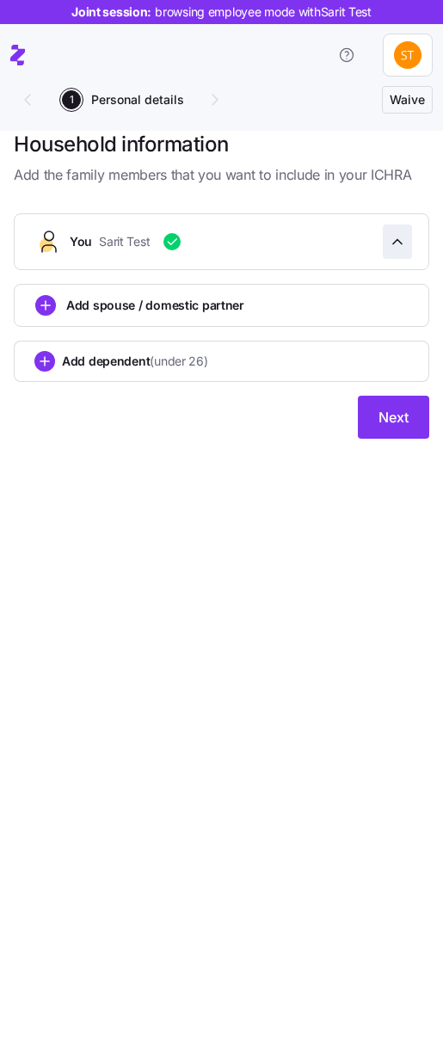
click at [392, 242] on icon "button" at bounding box center [397, 241] width 17 height 17
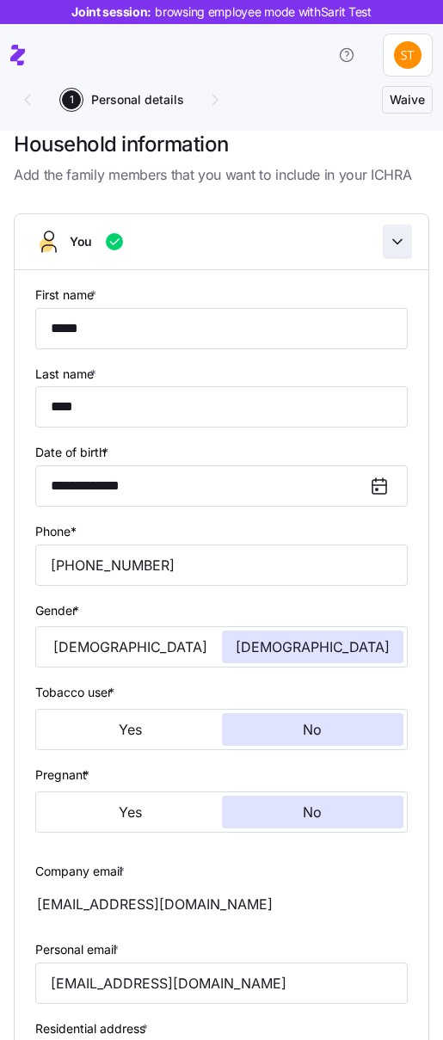
click at [392, 242] on icon "button" at bounding box center [397, 241] width 17 height 17
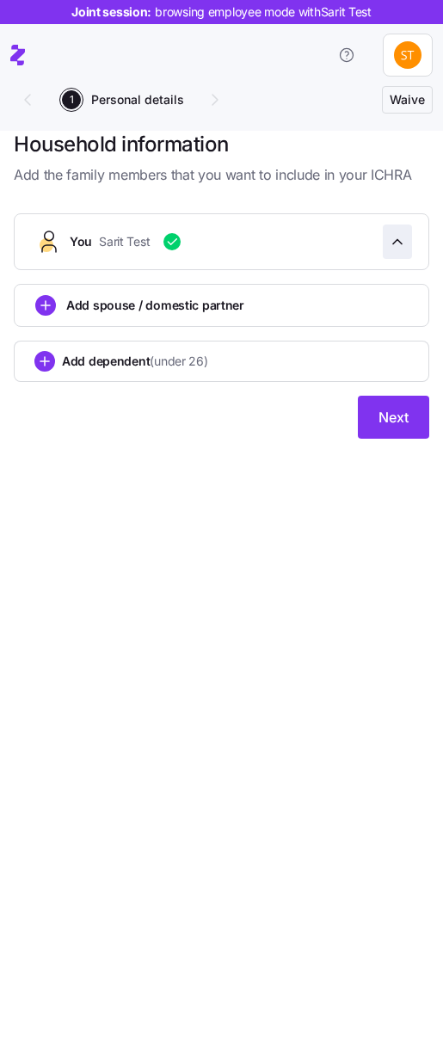
click at [392, 242] on icon "button" at bounding box center [397, 241] width 17 height 17
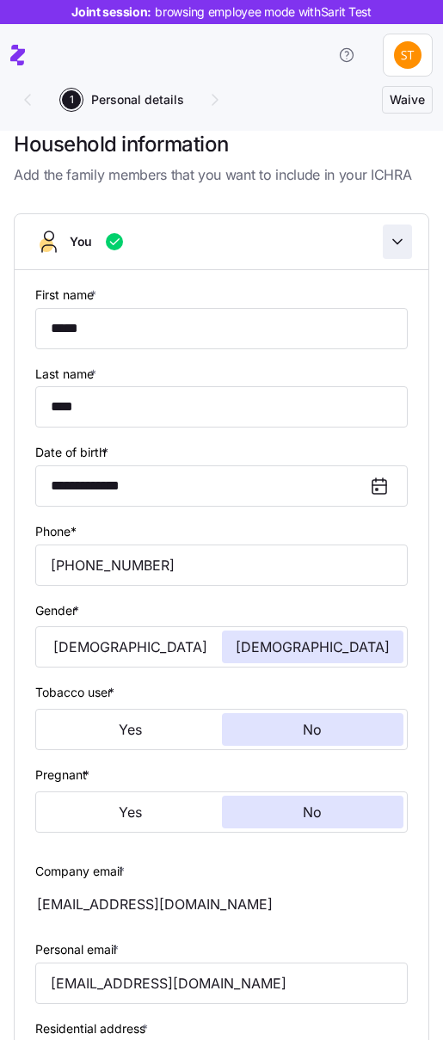
click at [392, 242] on icon "button" at bounding box center [397, 241] width 17 height 17
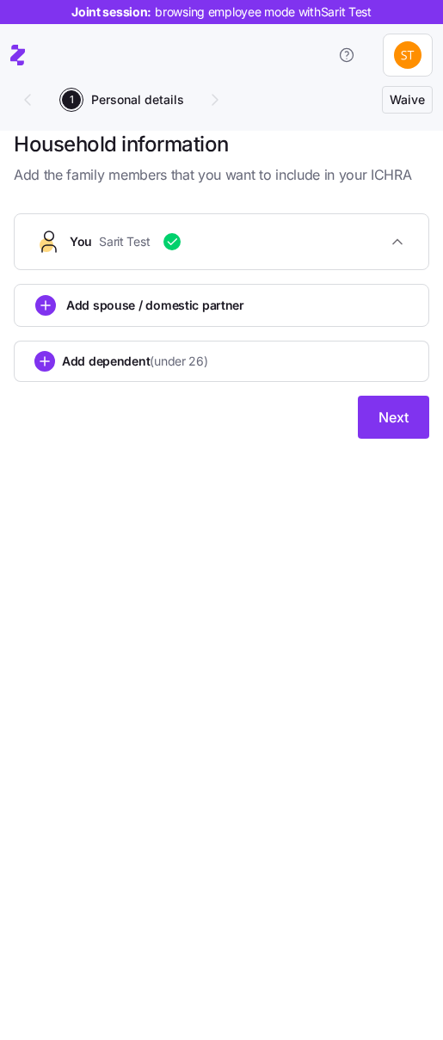
click at [390, 308] on div "Add spouse / domestic partner" at bounding box center [221, 305] width 372 height 21
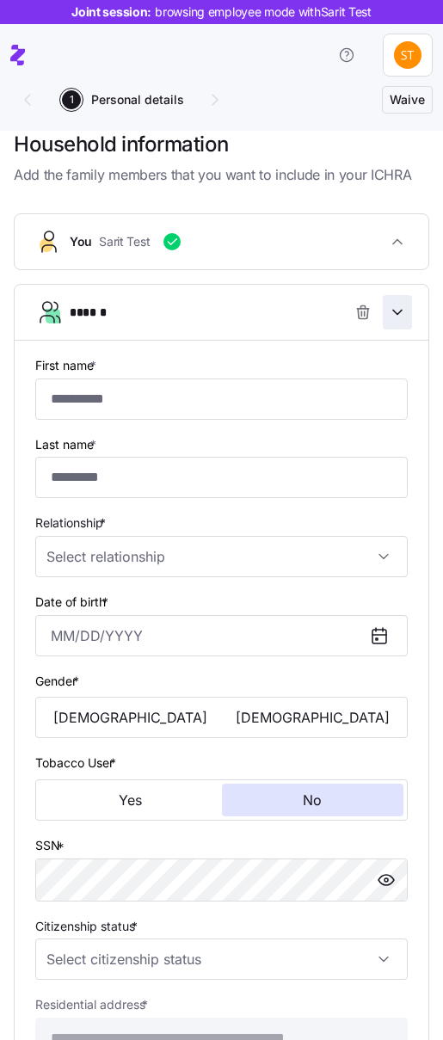
click at [398, 317] on icon "button" at bounding box center [397, 312] width 17 height 17
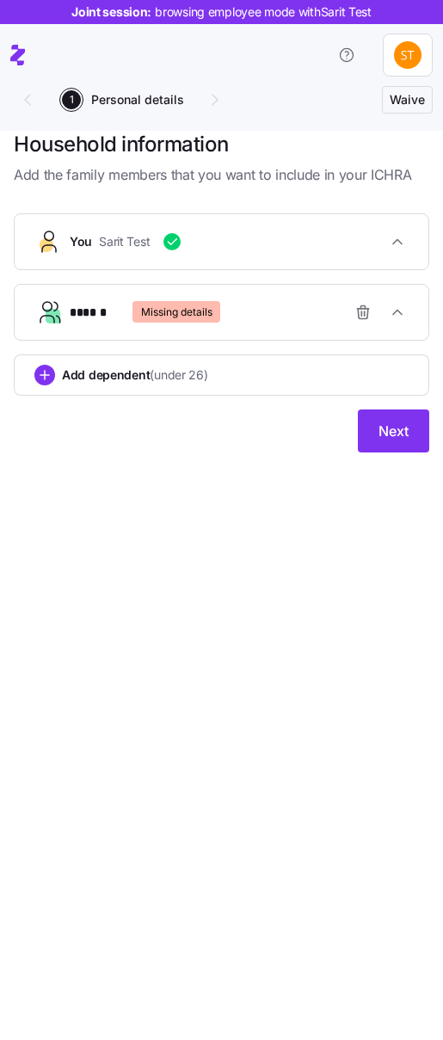
click at [250, 372] on div "Add dependent (under 26)" at bounding box center [221, 375] width 374 height 21
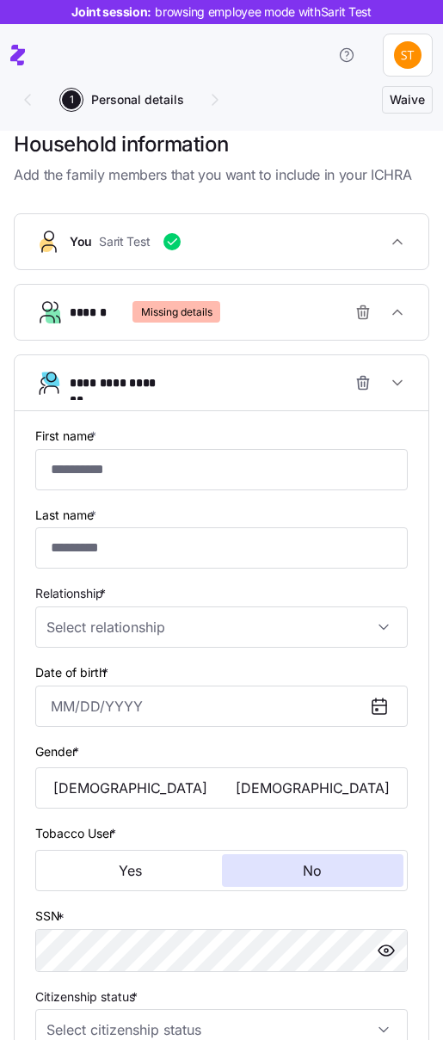
click at [250, 372] on div "**********" at bounding box center [228, 383] width 317 height 34
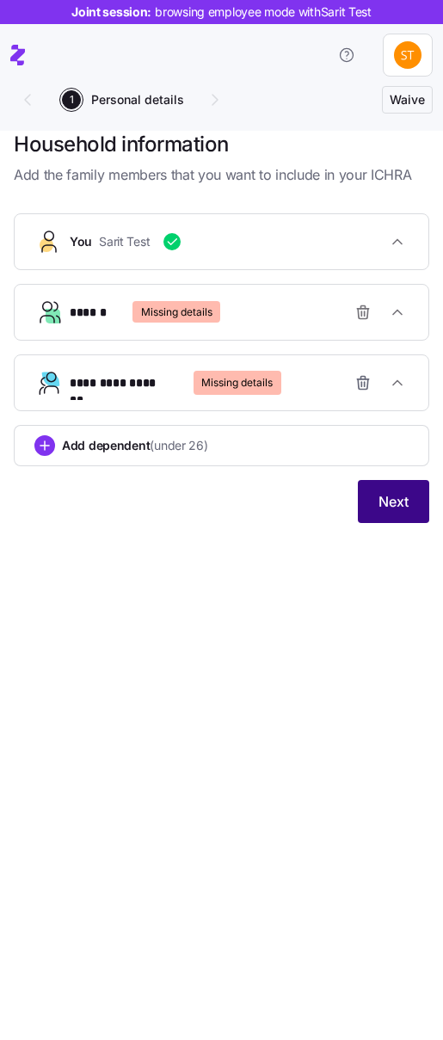
click at [390, 497] on span "Next" at bounding box center [394, 501] width 30 height 21
click at [239, 326] on div "****** Missing details" at bounding box center [228, 312] width 317 height 34
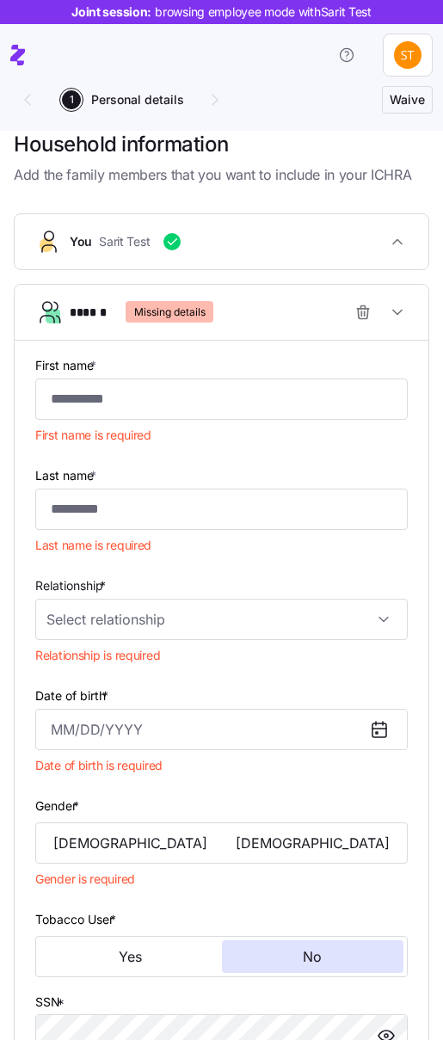
click at [243, 326] on div "****** Missing details" at bounding box center [228, 312] width 317 height 34
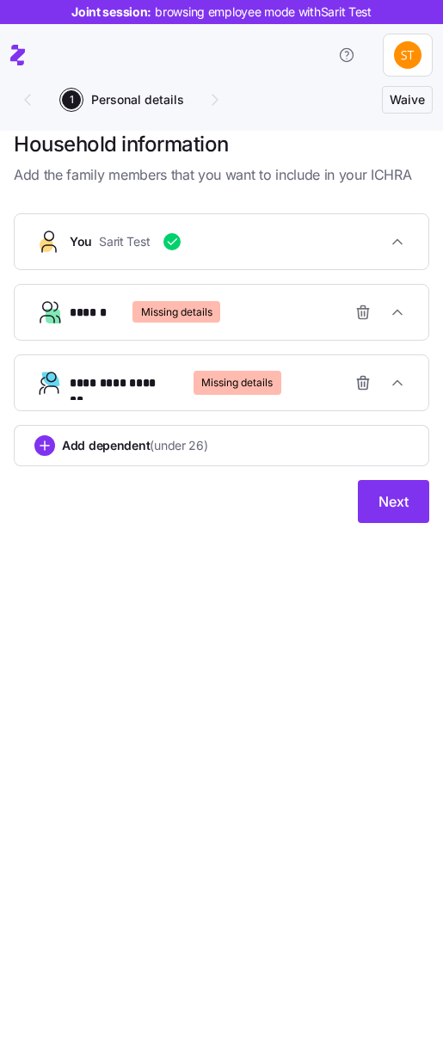
click at [243, 326] on div "****** Missing details" at bounding box center [228, 312] width 317 height 34
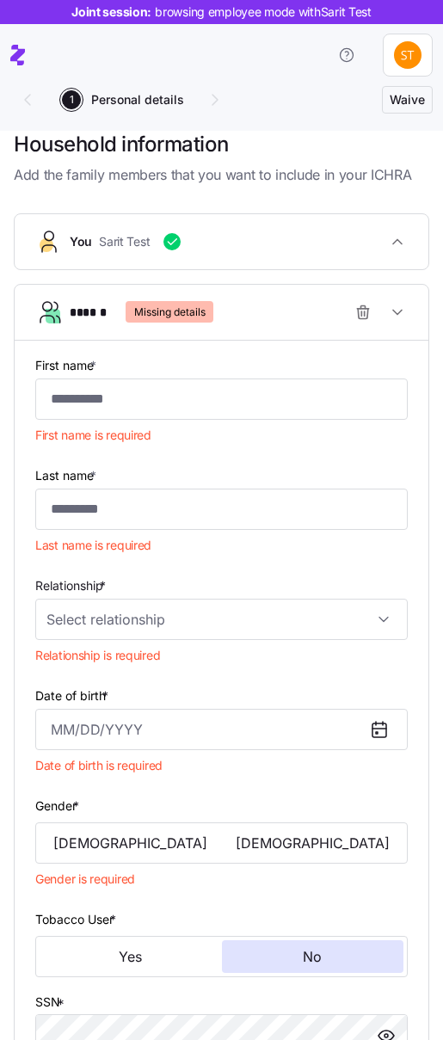
click at [243, 326] on div "****** Missing details" at bounding box center [228, 312] width 317 height 34
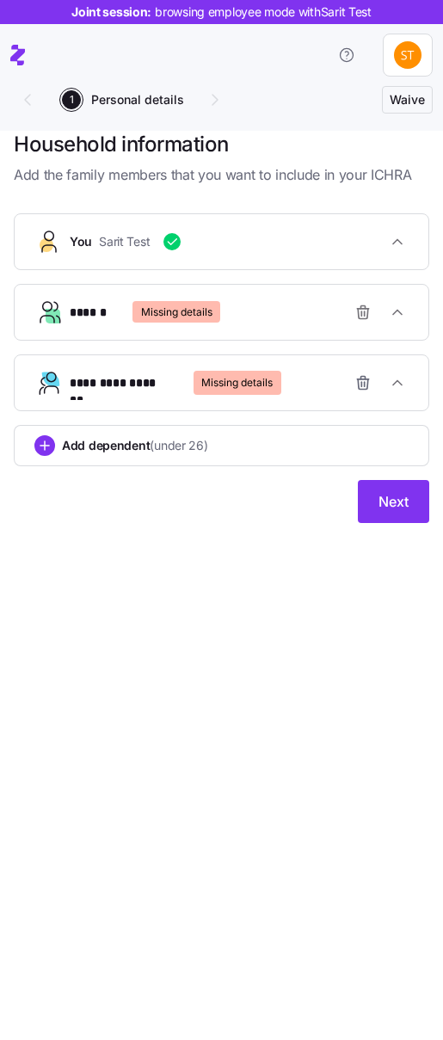
click at [230, 304] on div "****** Missing details" at bounding box center [228, 312] width 317 height 34
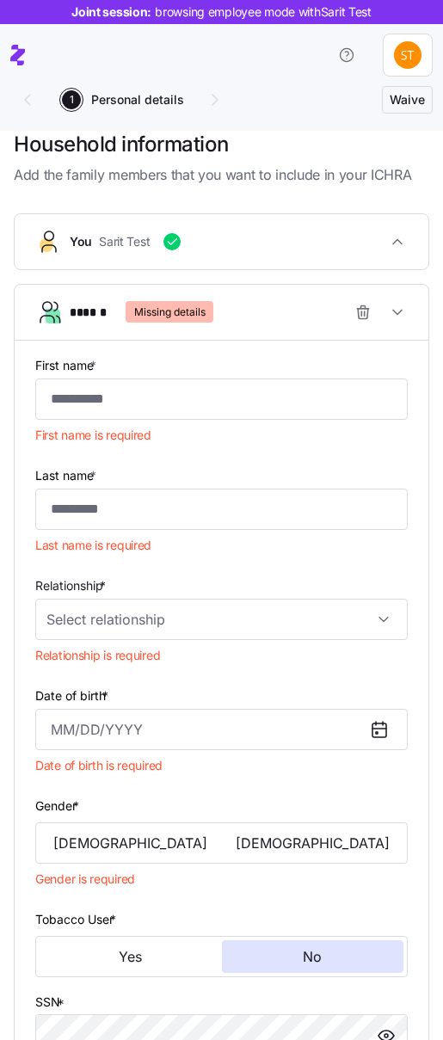
drag, startPoint x: 231, startPoint y: 303, endPoint x: 324, endPoint y: 299, distance: 93.0
click at [231, 304] on div "****** Missing details" at bounding box center [228, 312] width 317 height 34
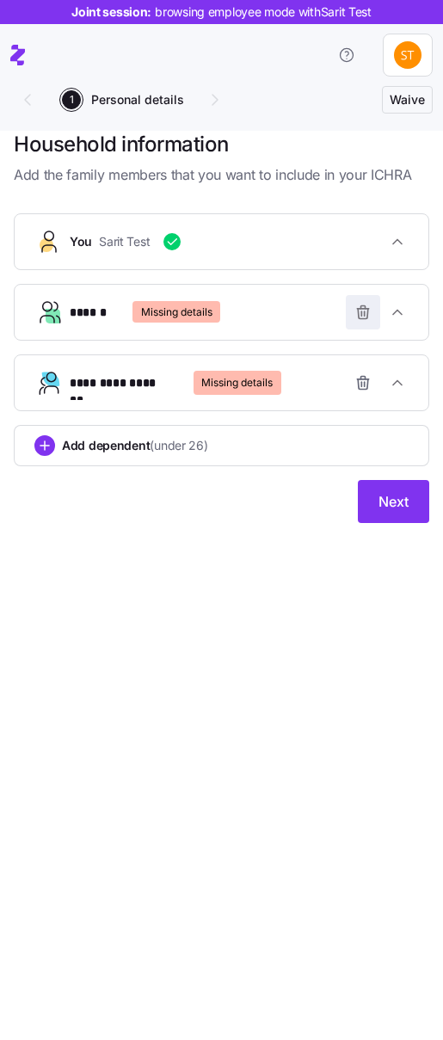
click at [366, 299] on span "button" at bounding box center [363, 312] width 33 height 33
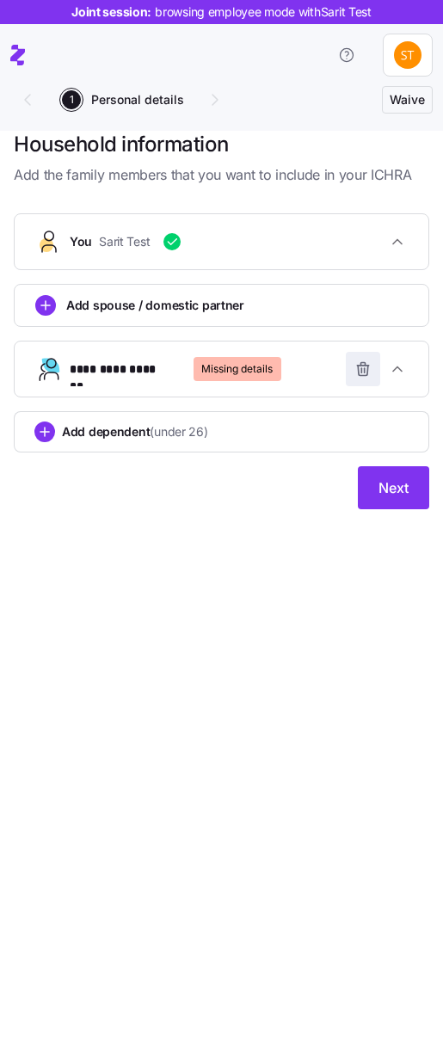
click at [364, 366] on icon "button" at bounding box center [362, 368] width 17 height 17
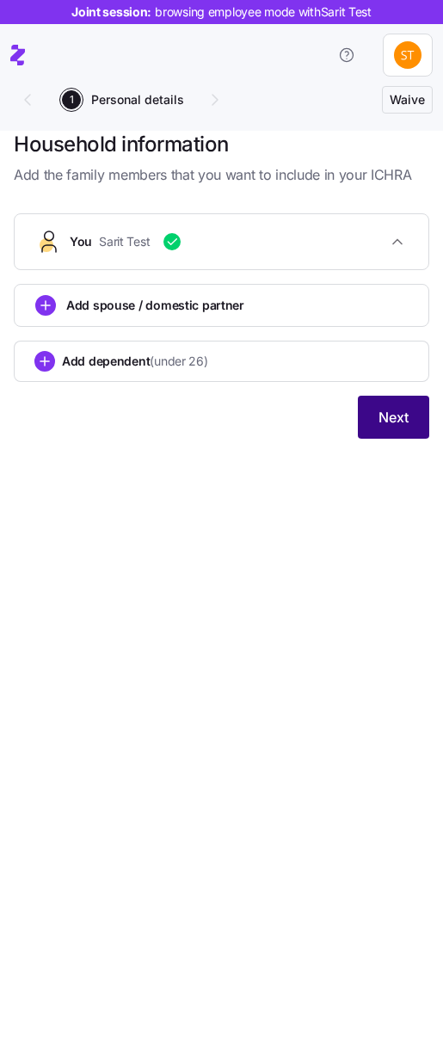
click at [372, 417] on button "Next" at bounding box center [393, 417] width 71 height 43
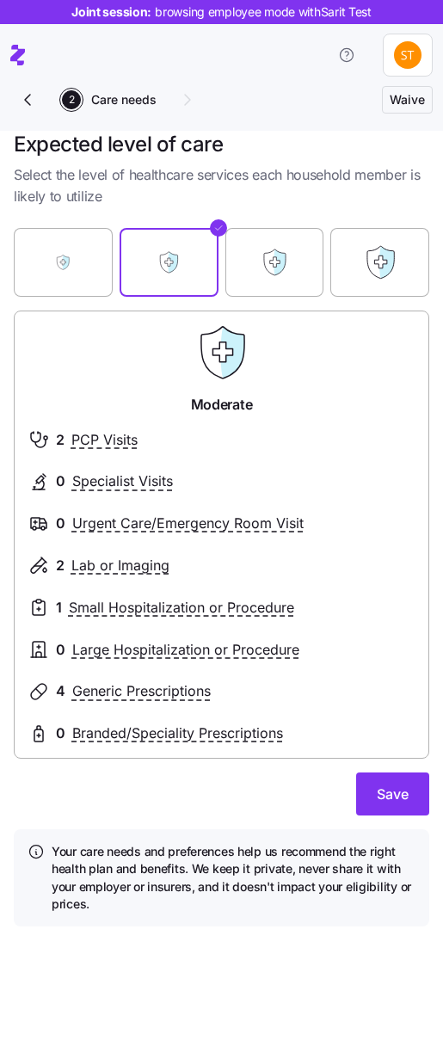
click at [40, 252] on label "Essential" at bounding box center [63, 262] width 99 height 103
click at [0, 0] on input "Essential" at bounding box center [0, 0] width 0 height 0
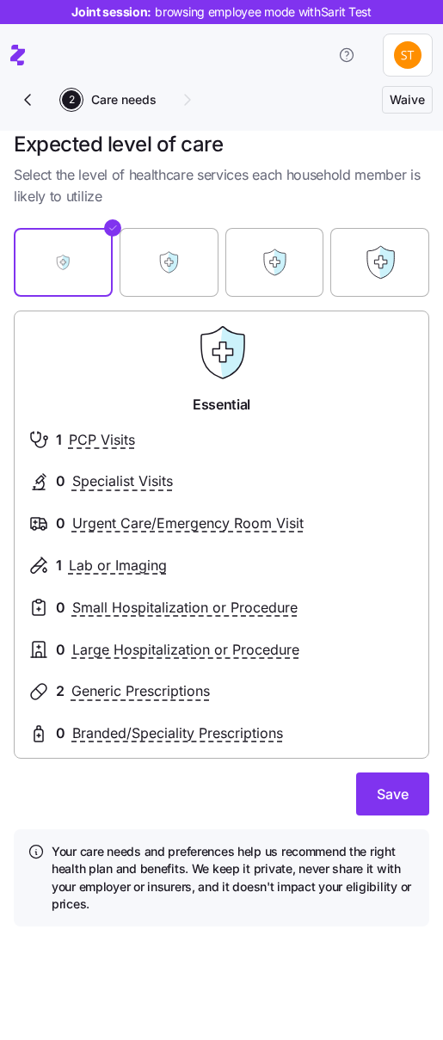
click at [175, 275] on label "Moderate" at bounding box center [169, 262] width 99 height 103
click at [0, 0] on input "Moderate" at bounding box center [0, 0] width 0 height 0
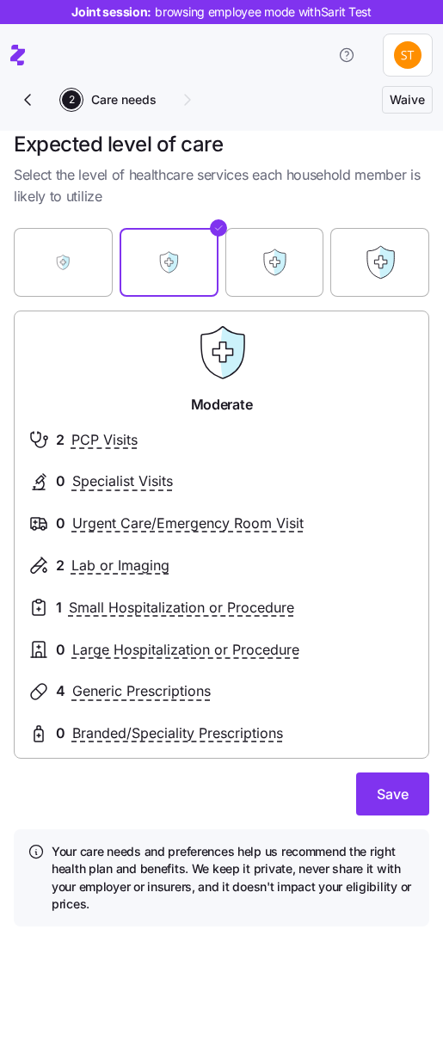
click at [238, 259] on label "Above Average" at bounding box center [274, 262] width 99 height 103
click at [0, 0] on input "Above Average" at bounding box center [0, 0] width 0 height 0
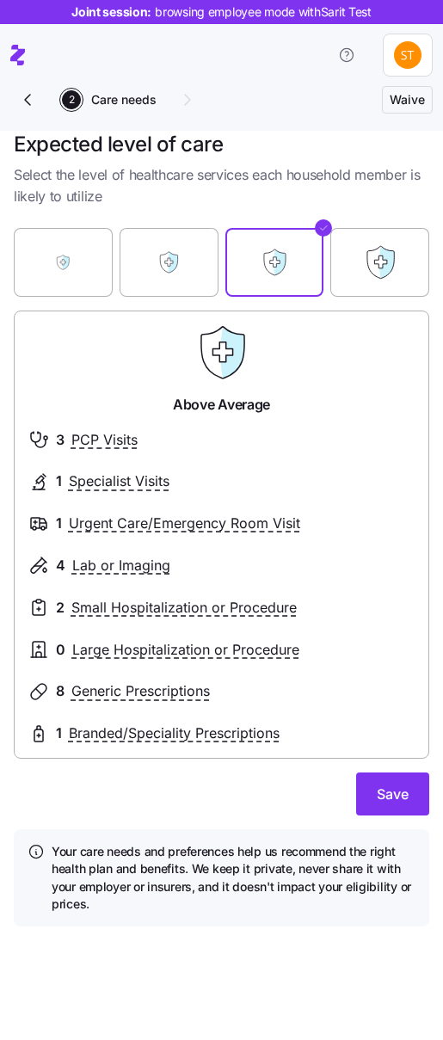
click at [323, 255] on div "Essential Moderate Above Average Extensive" at bounding box center [221, 262] width 415 height 69
click at [335, 253] on label "Extensive" at bounding box center [379, 262] width 99 height 103
click at [0, 0] on input "Extensive" at bounding box center [0, 0] width 0 height 0
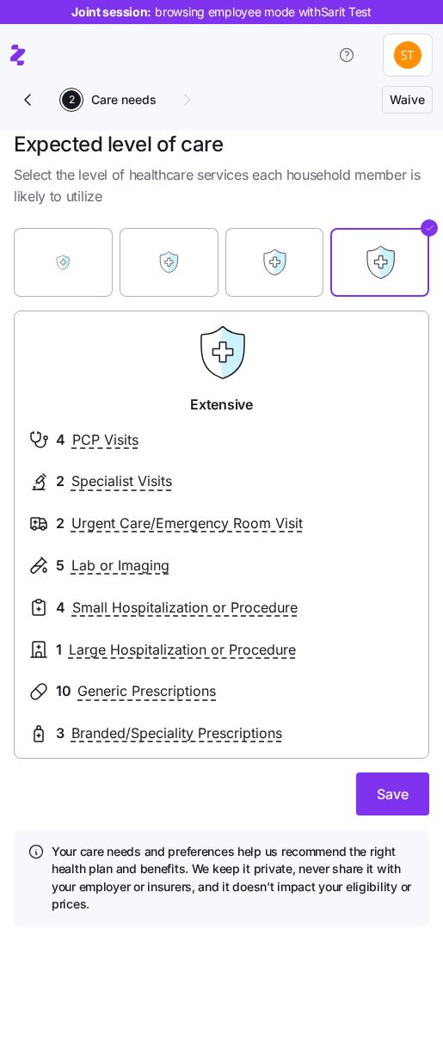
click at [70, 255] on label "Essential" at bounding box center [63, 262] width 99 height 103
click at [0, 0] on input "Essential" at bounding box center [0, 0] width 0 height 0
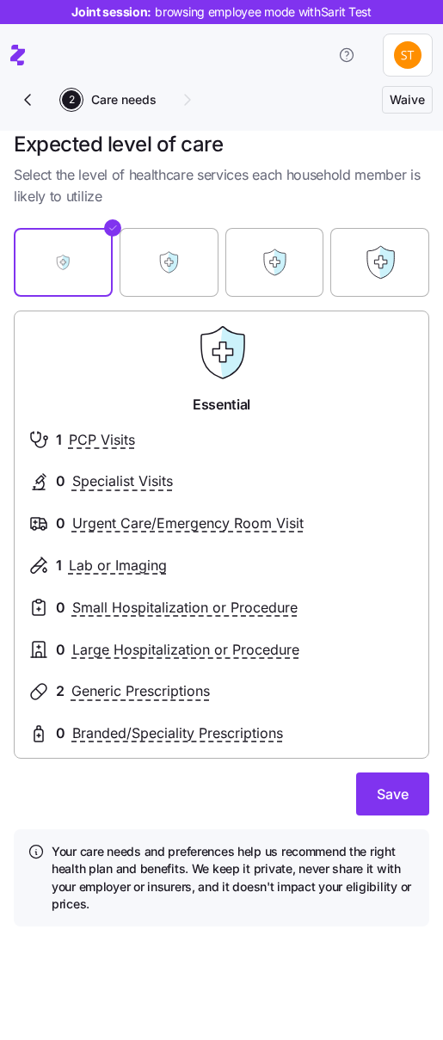
click at [134, 282] on label "Moderate" at bounding box center [169, 262] width 99 height 103
click at [0, 0] on input "Moderate" at bounding box center [0, 0] width 0 height 0
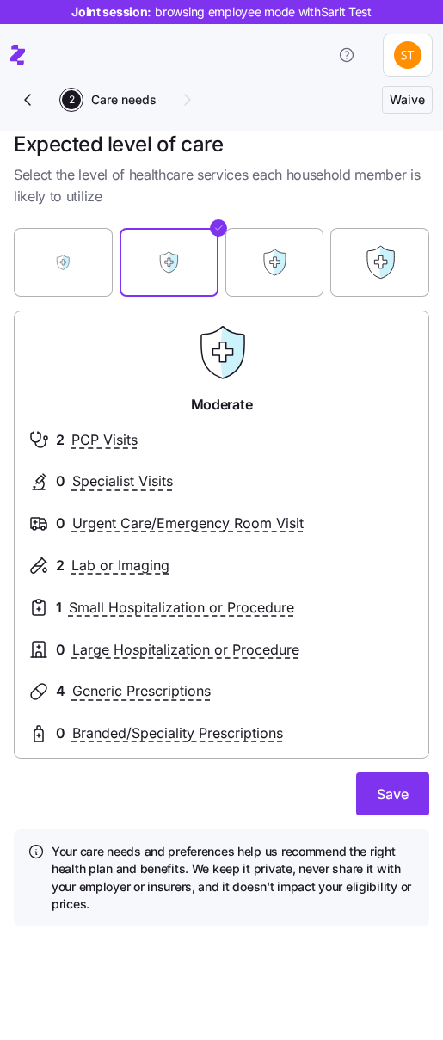
click at [271, 234] on label "Above Average" at bounding box center [274, 262] width 99 height 103
click at [0, 0] on input "Above Average" at bounding box center [0, 0] width 0 height 0
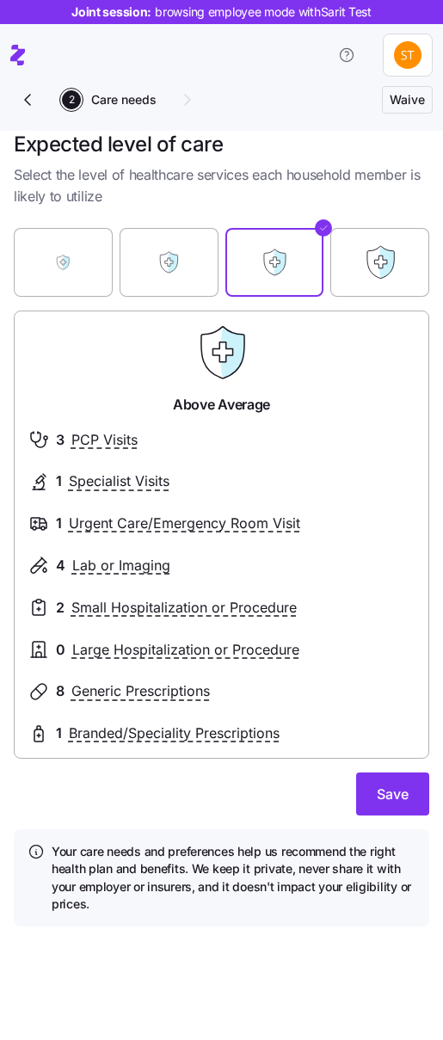
click at [356, 237] on label "Extensive" at bounding box center [379, 262] width 99 height 103
click at [0, 0] on input "Extensive" at bounding box center [0, 0] width 0 height 0
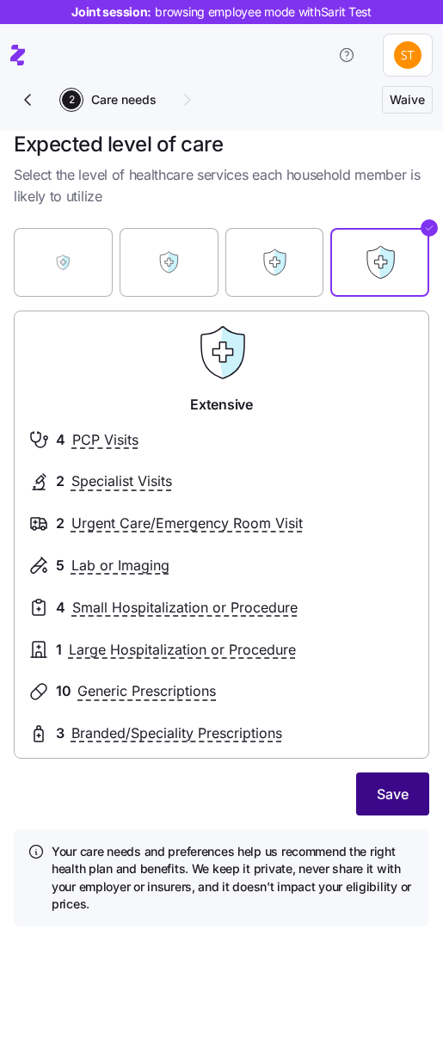
click at [379, 791] on span "Save" at bounding box center [393, 794] width 32 height 21
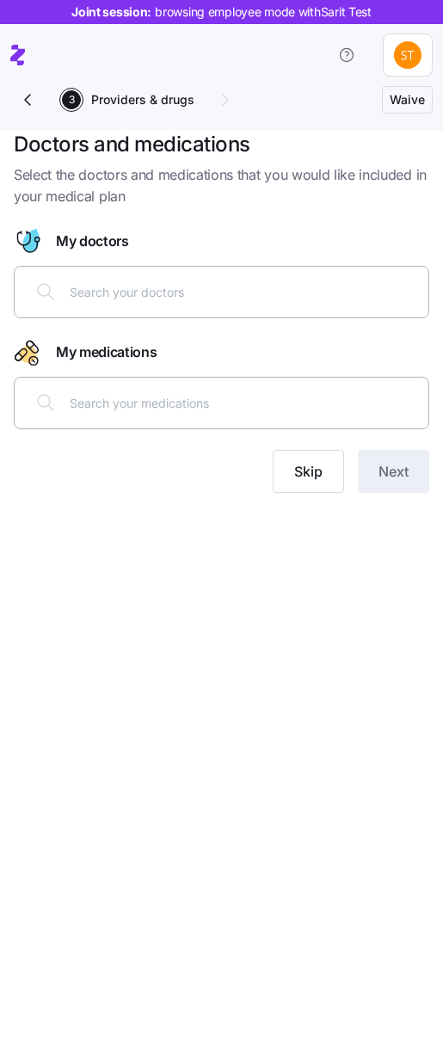
click at [121, 276] on div at bounding box center [221, 291] width 393 height 41
click at [137, 407] on input "text" at bounding box center [244, 402] width 348 height 19
click at [296, 470] on span "Skip" at bounding box center [308, 471] width 28 height 21
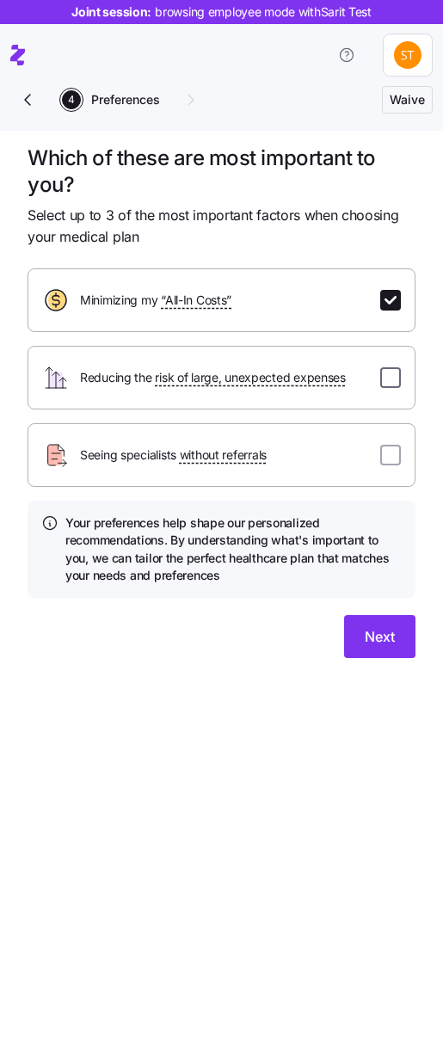
click at [385, 376] on input "checkbox" at bounding box center [390, 377] width 21 height 21
checkbox input "true"
click at [395, 448] on input "checkbox" at bounding box center [390, 455] width 21 height 21
checkbox input "true"
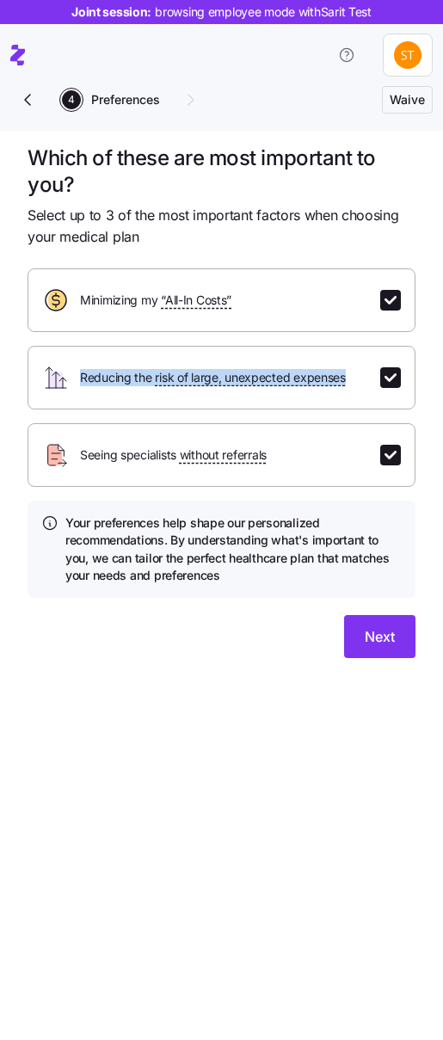
drag, startPoint x: 308, startPoint y: 396, endPoint x: 309, endPoint y: 352, distance: 43.9
click at [309, 352] on div "Reducing the risk of large, unexpected expenses" at bounding box center [222, 378] width 388 height 64
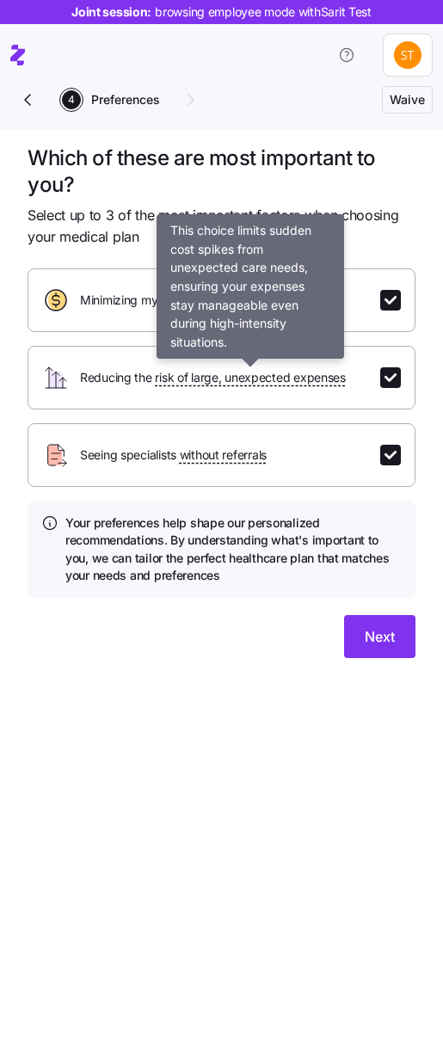
click at [295, 379] on span "risk of large, unexpected expenses" at bounding box center [250, 377] width 190 height 17
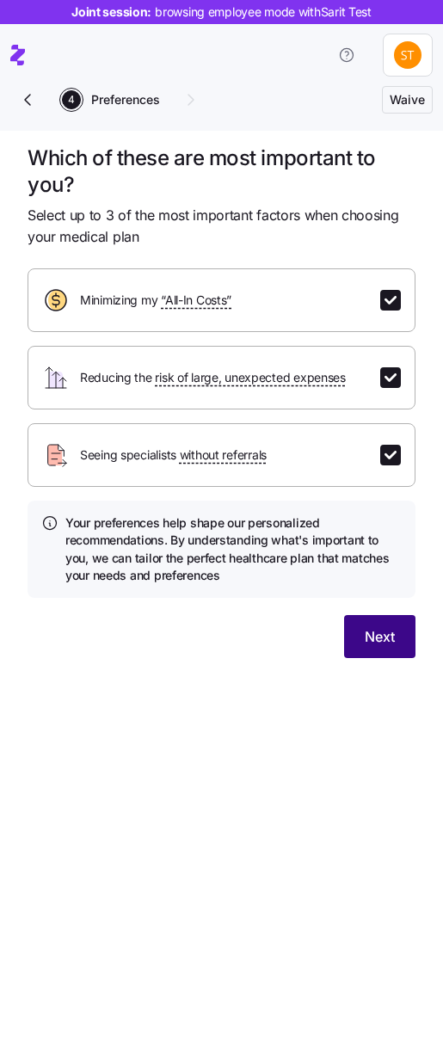
click at [360, 637] on button "Next" at bounding box center [379, 636] width 71 height 43
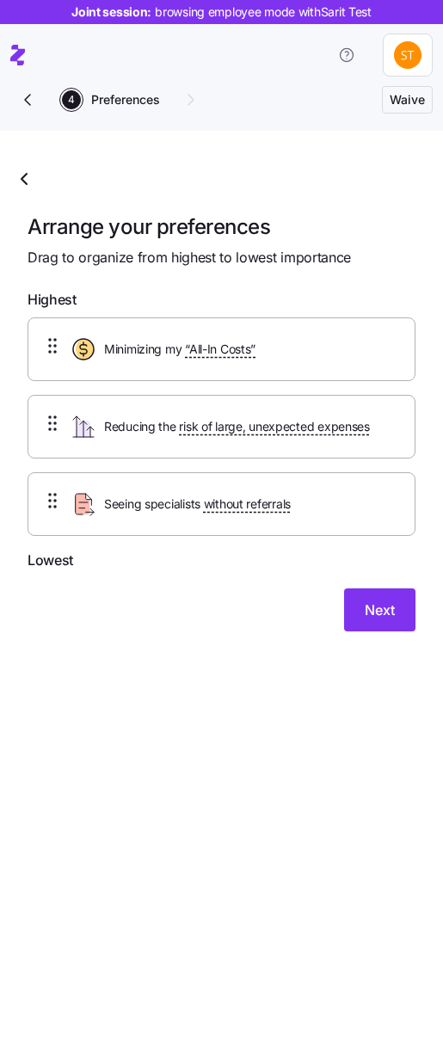
drag, startPoint x: 20, startPoint y: 187, endPoint x: 10, endPoint y: 187, distance: 9.5
click at [15, 188] on icon "button" at bounding box center [24, 179] width 21 height 21
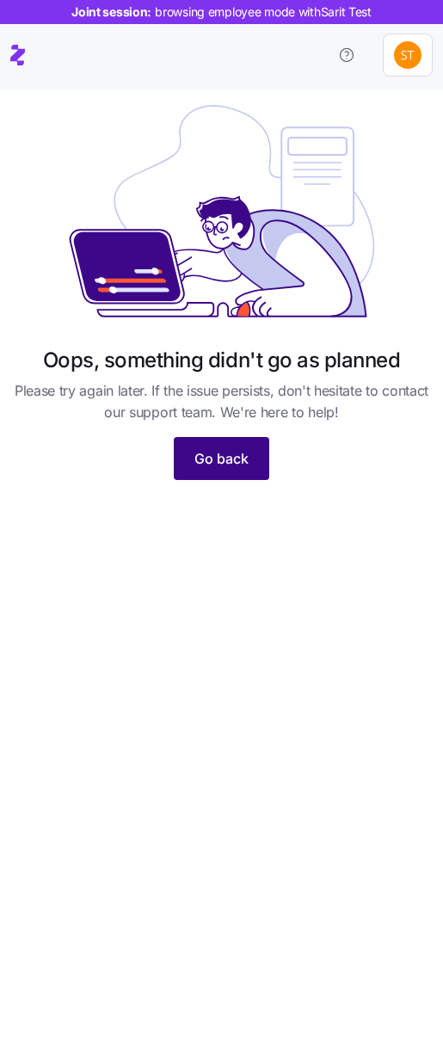
click at [225, 452] on span "Go back" at bounding box center [221, 458] width 54 height 21
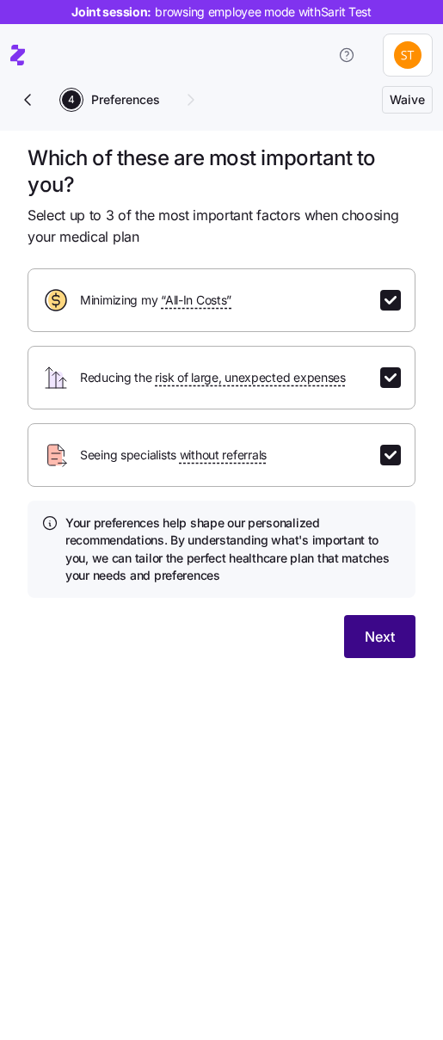
click at [371, 638] on span "Next" at bounding box center [380, 636] width 30 height 21
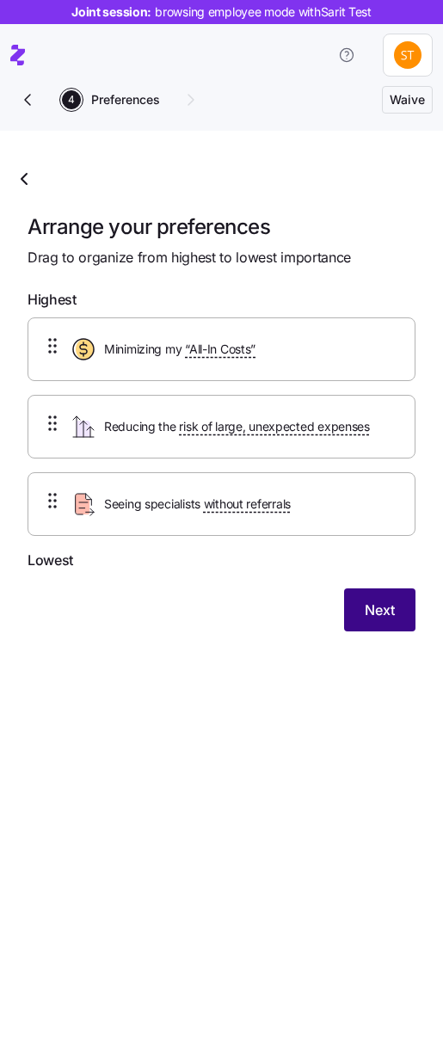
click at [391, 604] on span "Next" at bounding box center [380, 610] width 30 height 21
click at [412, 100] on span "Waive" at bounding box center [407, 99] width 35 height 17
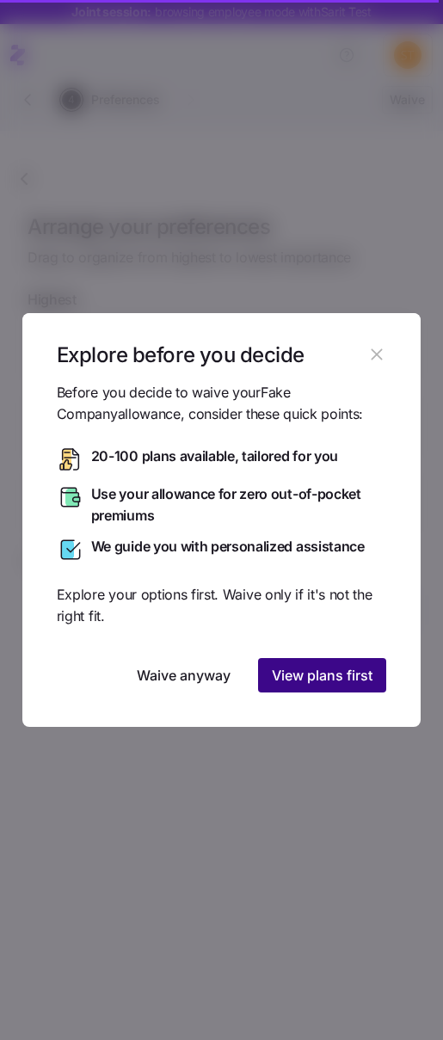
click at [334, 682] on span "View plans first" at bounding box center [322, 675] width 101 height 21
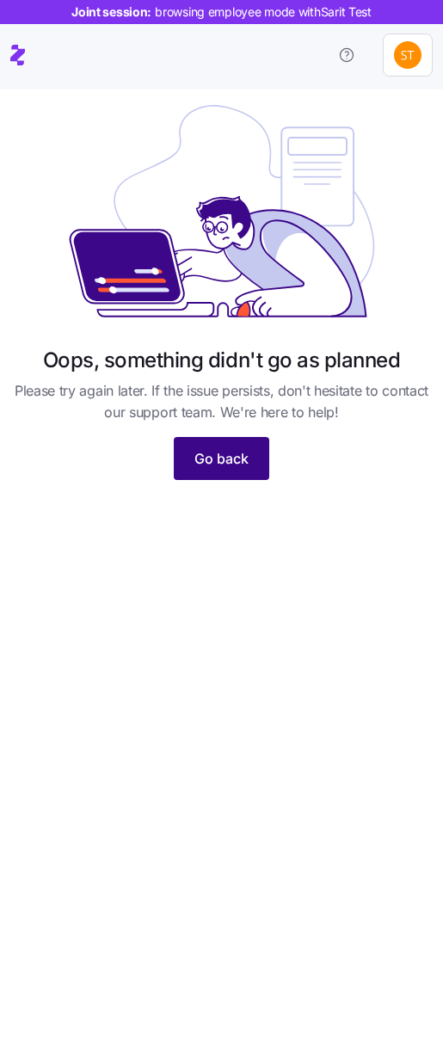
click at [219, 442] on button "Go back" at bounding box center [221, 458] width 95 height 43
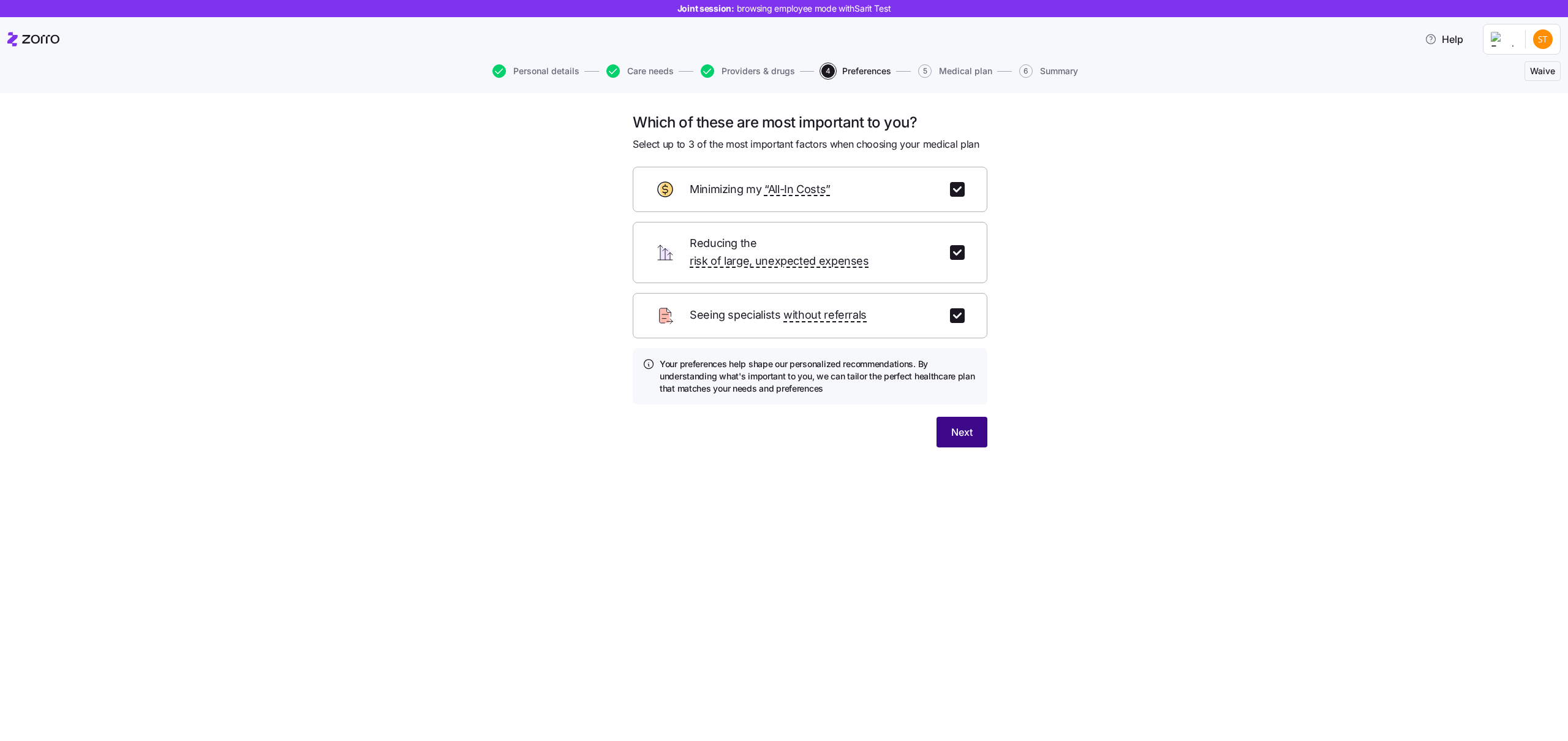
click at [315, 417] on button "Next" at bounding box center [961, 432] width 51 height 31
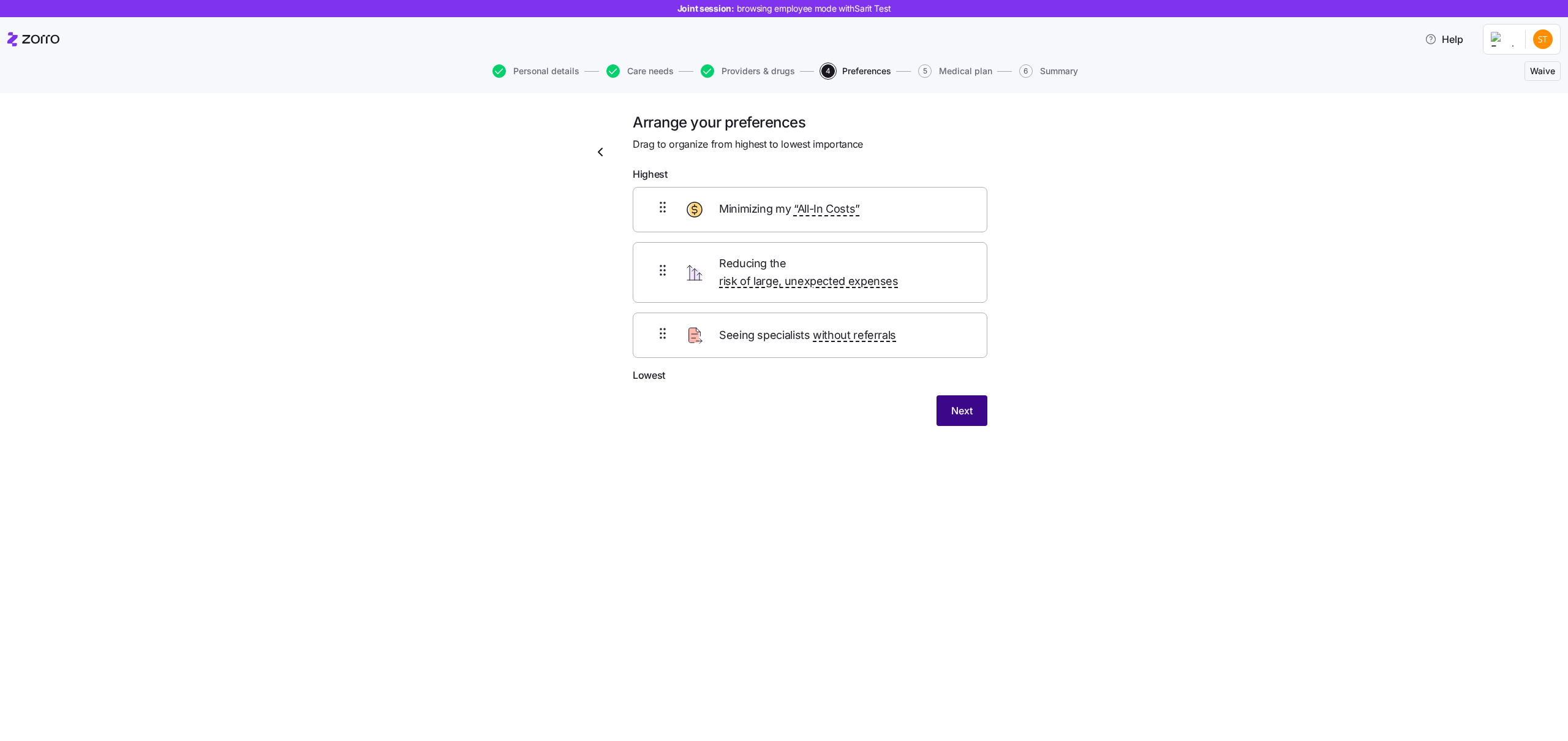
click at [315, 414] on div "Arrange your preferences Drag to organize from highest to lowest importance Hig…" at bounding box center [810, 276] width 375 height 328
click at [315, 407] on button "Next" at bounding box center [961, 410] width 51 height 31
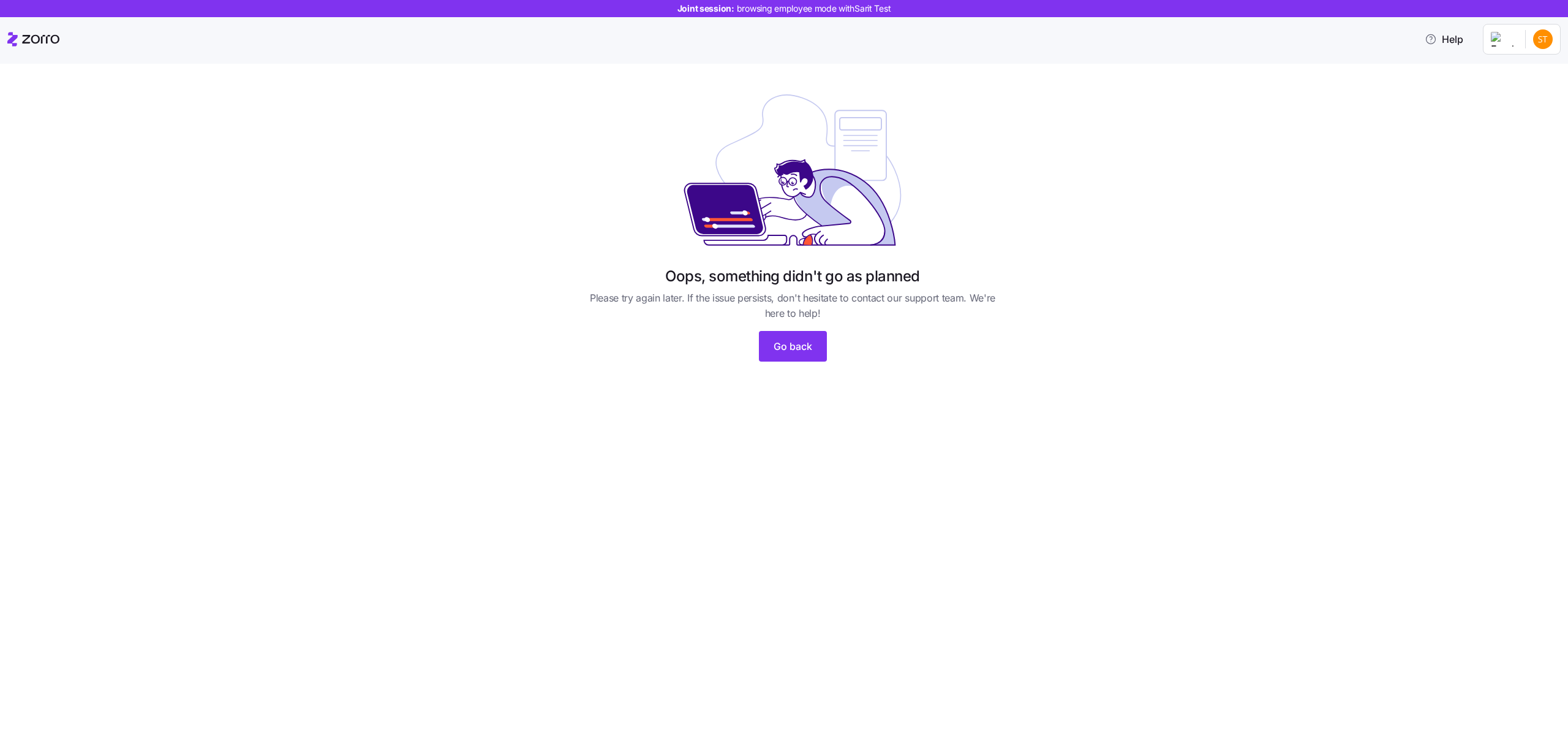
drag, startPoint x: 765, startPoint y: 346, endPoint x: 632, endPoint y: 541, distance: 236.0
click at [632, 541] on div "Oops, something didn't go as planned Please try again later. If the issue persi…" at bounding box center [784, 402] width 1568 height 678
